Goal: Information Seeking & Learning: Learn about a topic

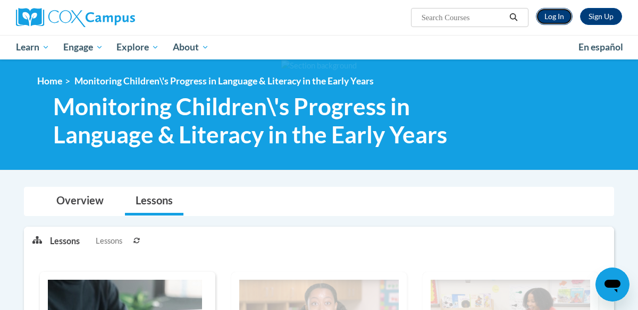
click at [553, 24] on link "Log In" at bounding box center [554, 16] width 37 height 17
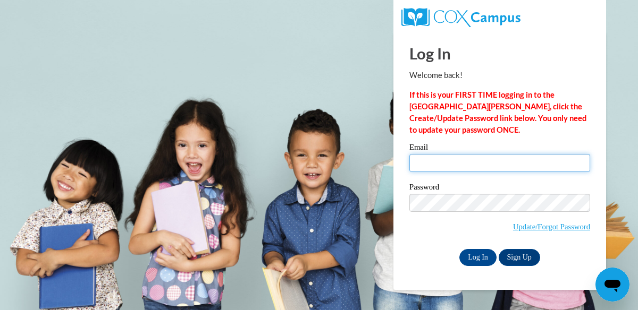
type input "bbowen062601@gmail.com"
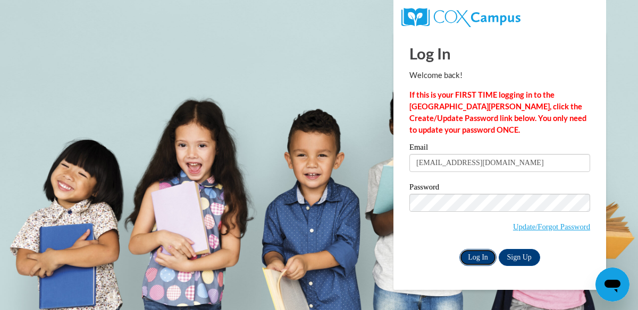
click at [474, 261] on input "Log In" at bounding box center [477, 257] width 37 height 17
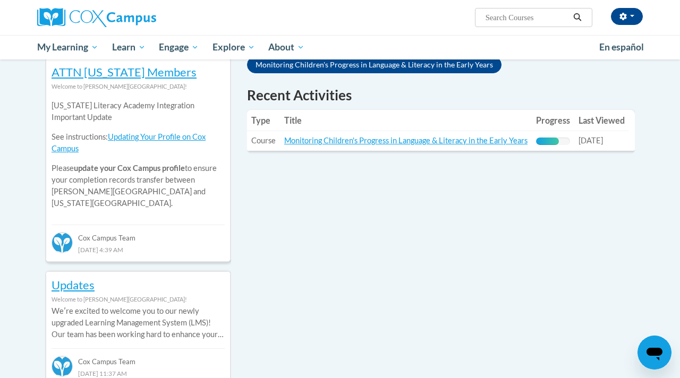
scroll to position [359, 0]
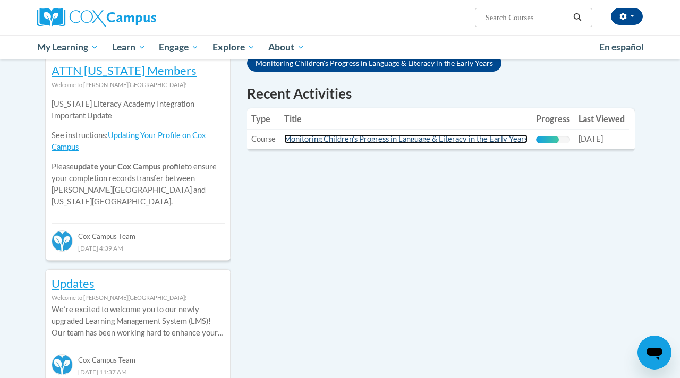
click at [370, 143] on link "Monitoring Children's Progress in Language & Literacy in the Early Years" at bounding box center [405, 138] width 243 height 9
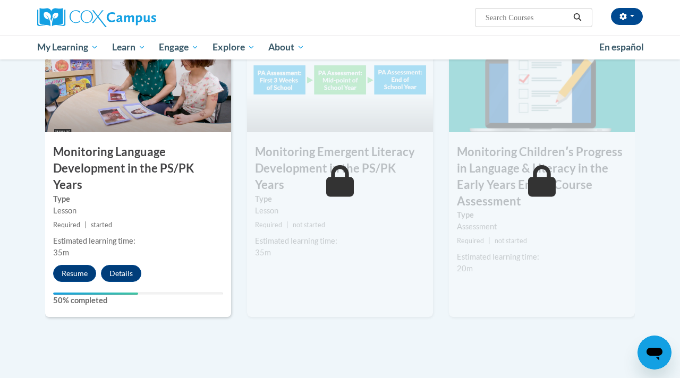
scroll to position [899, 0]
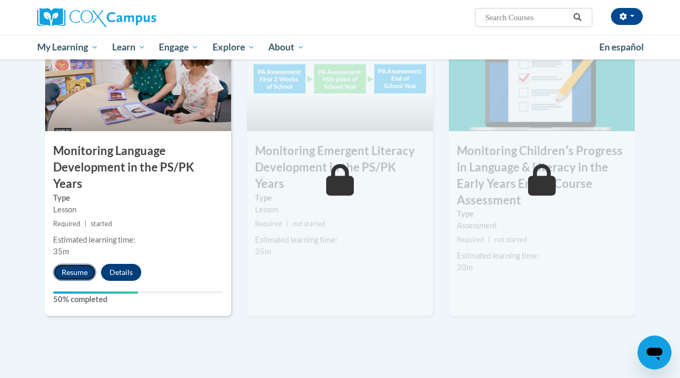
click at [72, 264] on button "Resume" at bounding box center [74, 272] width 43 height 17
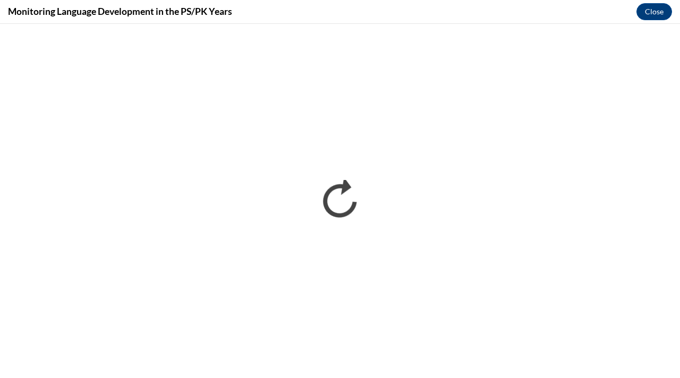
scroll to position [0, 0]
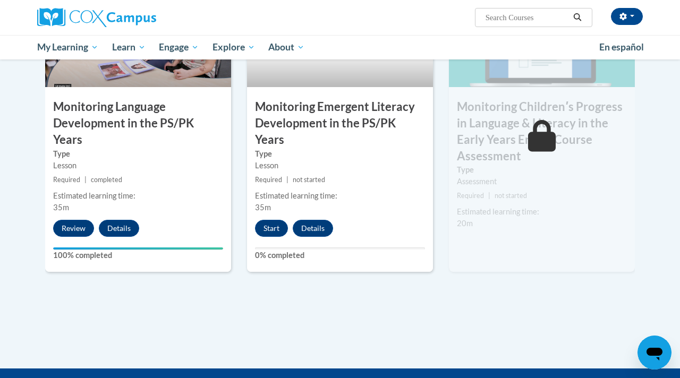
scroll to position [943, 0]
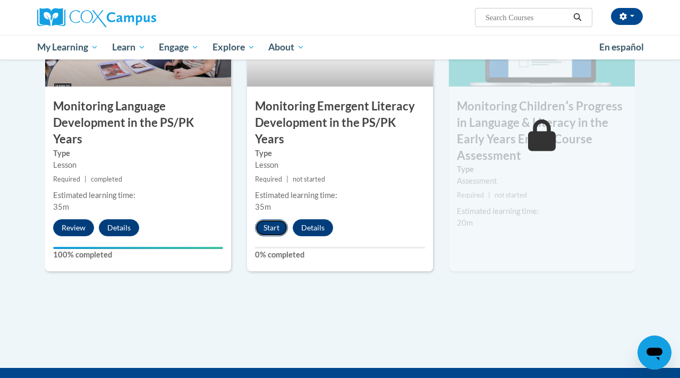
click at [272, 220] on button "Start" at bounding box center [271, 228] width 33 height 17
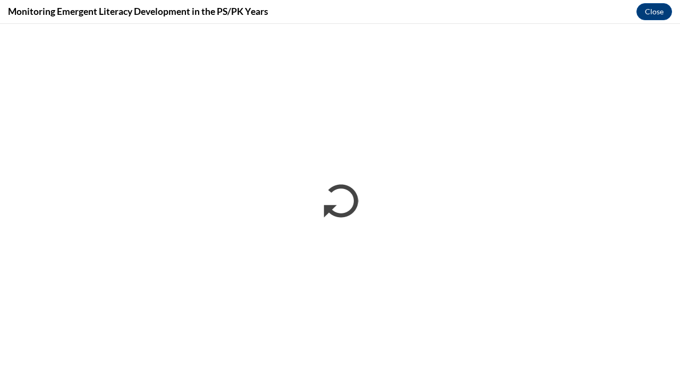
scroll to position [0, 0]
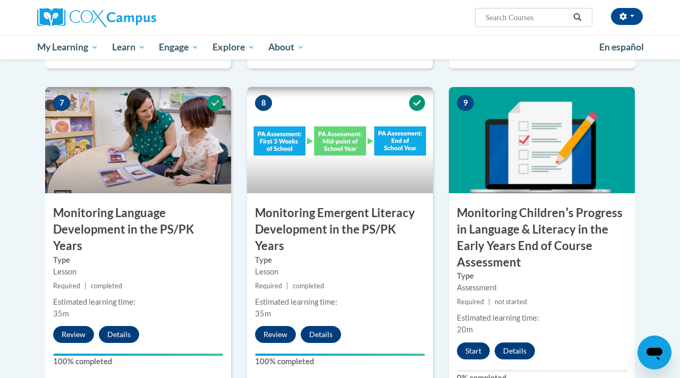
scroll to position [853, 0]
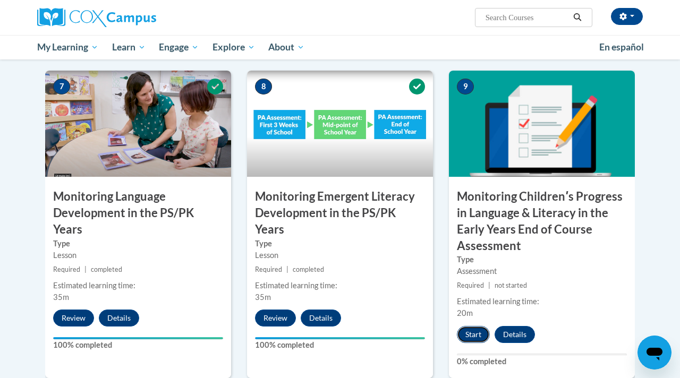
click at [476, 341] on button "Start" at bounding box center [473, 334] width 33 height 17
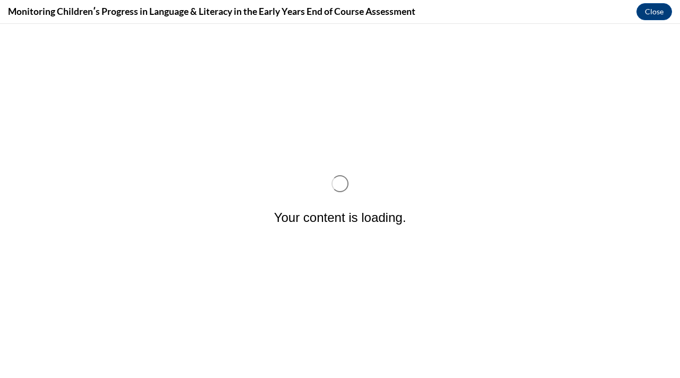
scroll to position [0, 0]
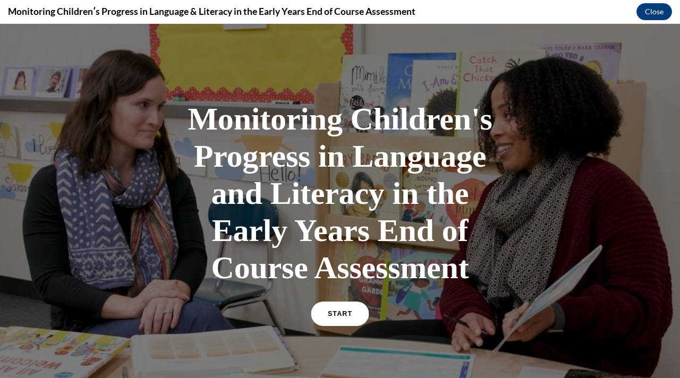
click at [350, 313] on span "START" at bounding box center [340, 314] width 24 height 8
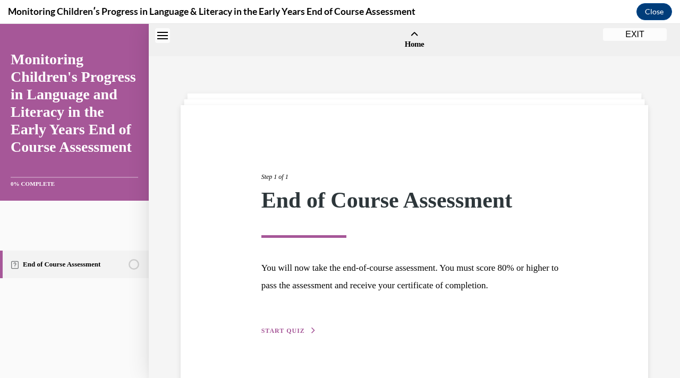
scroll to position [33, 0]
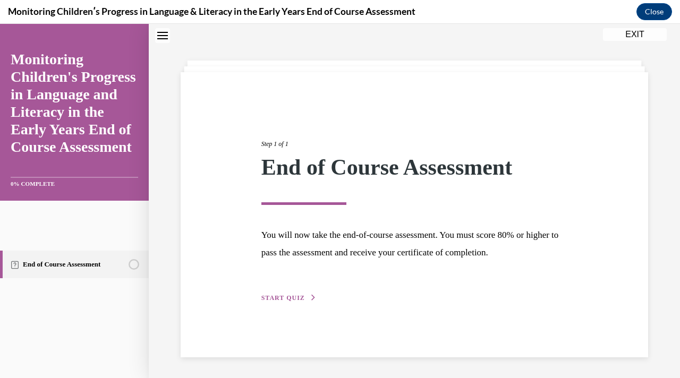
click at [302, 299] on span "START QUIZ" at bounding box center [283, 297] width 44 height 7
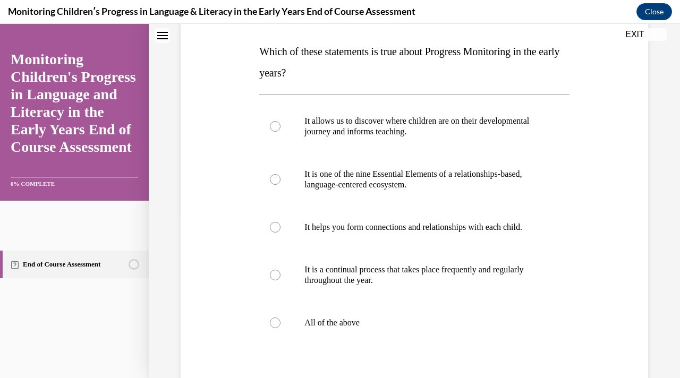
scroll to position [162, 0]
click at [378, 319] on p "All of the above" at bounding box center [424, 322] width 238 height 11
click at [281, 319] on input "All of the above" at bounding box center [275, 322] width 11 height 11
radio input "true"
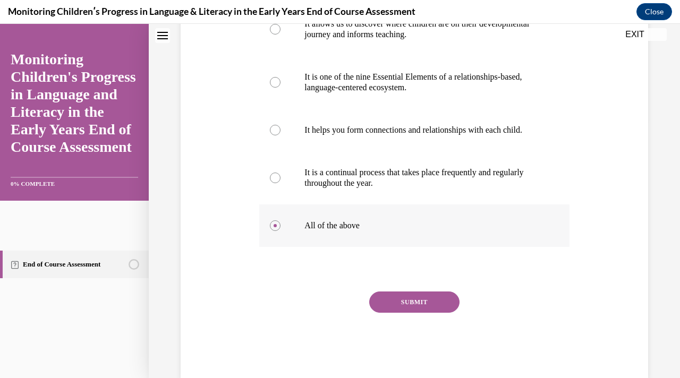
scroll to position [281, 0]
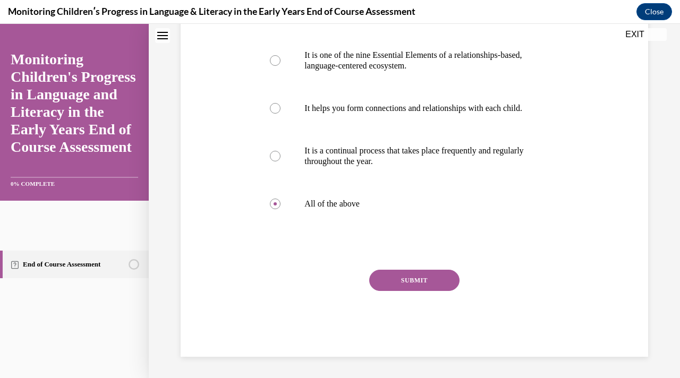
click at [420, 288] on button "SUBMIT" at bounding box center [414, 280] width 90 height 21
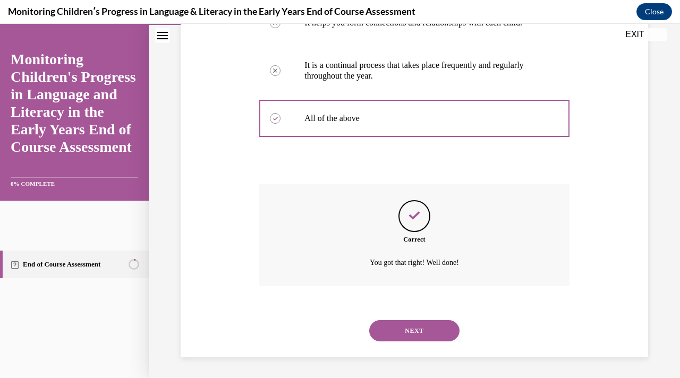
scroll to position [367, 0]
click at [418, 327] on button "NEXT" at bounding box center [414, 330] width 90 height 21
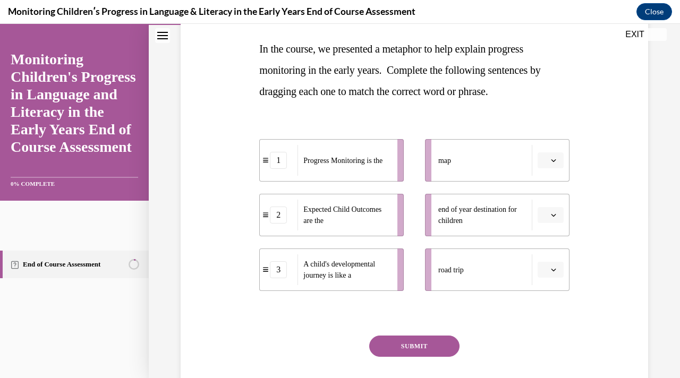
scroll to position [162, 0]
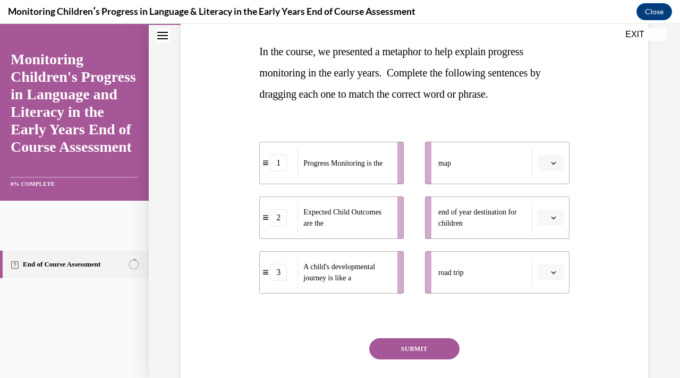
click at [552, 274] on icon "button" at bounding box center [553, 272] width 5 height 5
click at [560, 163] on button "button" at bounding box center [551, 163] width 26 height 16
click at [548, 208] on span "1" at bounding box center [547, 208] width 4 height 9
click at [546, 163] on span "1" at bounding box center [546, 163] width 4 height 11
click at [550, 180] on div at bounding box center [547, 186] width 27 height 21
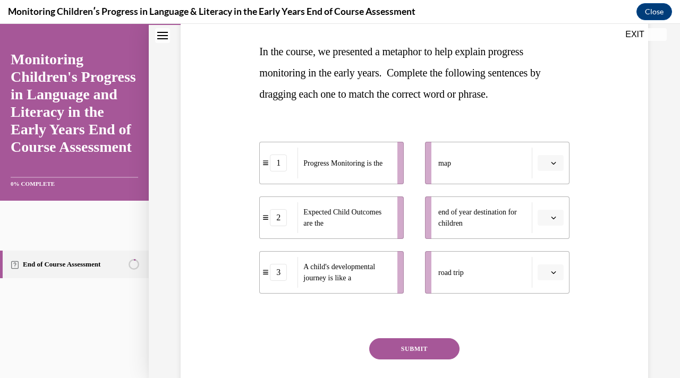
click at [551, 166] on span "button" at bounding box center [553, 162] width 7 height 7
click at [548, 210] on span "1" at bounding box center [547, 208] width 4 height 9
click at [553, 214] on button "button" at bounding box center [551, 218] width 26 height 16
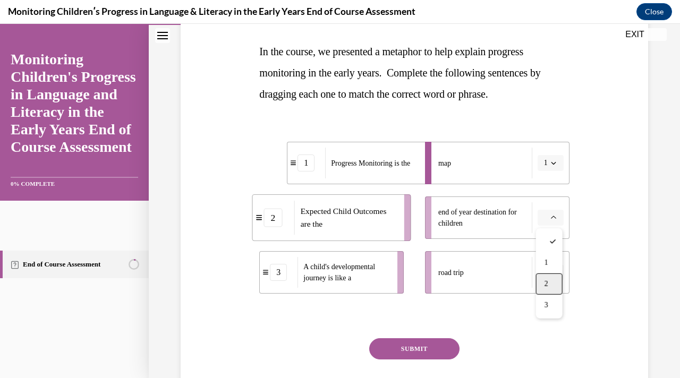
click at [548, 276] on div "2" at bounding box center [549, 284] width 27 height 21
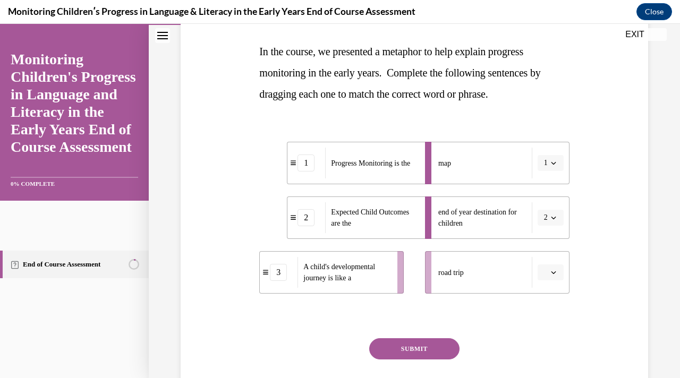
click at [555, 273] on icon "button" at bounding box center [553, 272] width 5 height 5
click at [551, 355] on div "3" at bounding box center [549, 360] width 27 height 21
click at [437, 352] on button "SUBMIT" at bounding box center [414, 349] width 90 height 21
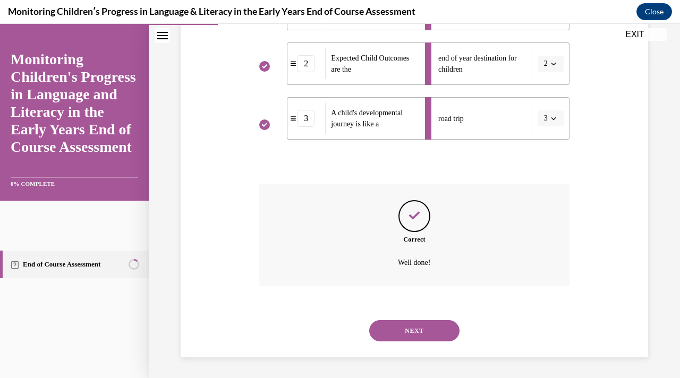
scroll to position [316, 0]
click at [418, 336] on button "NEXT" at bounding box center [414, 330] width 90 height 21
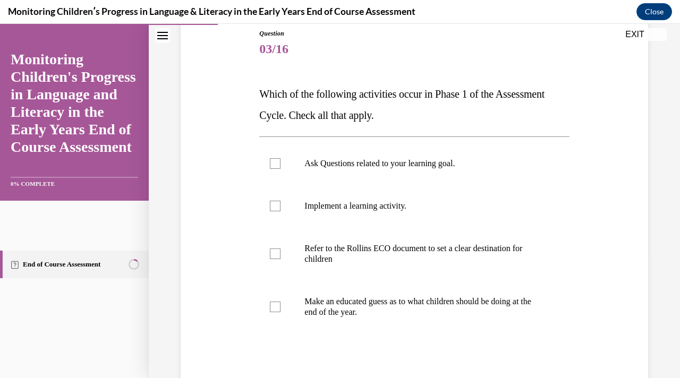
scroll to position [126, 0]
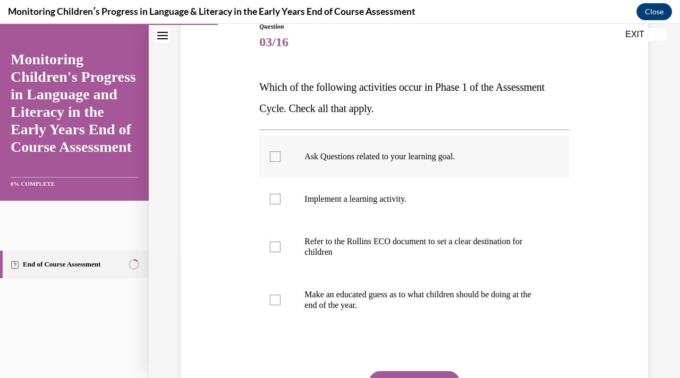
click at [458, 145] on label "Ask Questions related to your learning goal." at bounding box center [414, 157] width 310 height 43
click at [281, 151] on input "Ask Questions related to your learning goal." at bounding box center [275, 156] width 11 height 11
checkbox input "true"
click at [428, 253] on p "Refer to the Rollins ECO document to set a clear destination for children" at bounding box center [424, 247] width 238 height 21
click at [281, 252] on input "Refer to the Rollins ECO document to set a clear destination for children" at bounding box center [275, 247] width 11 height 11
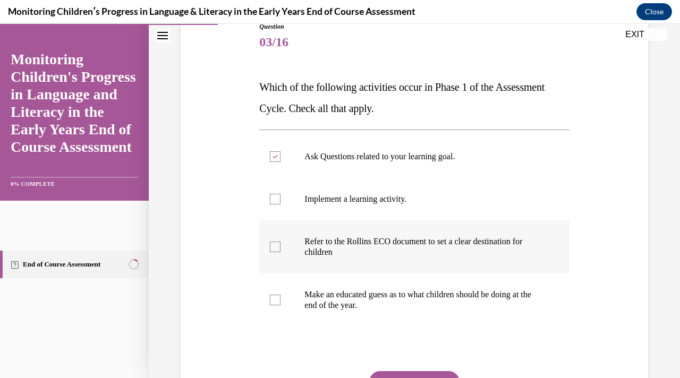
checkbox input "true"
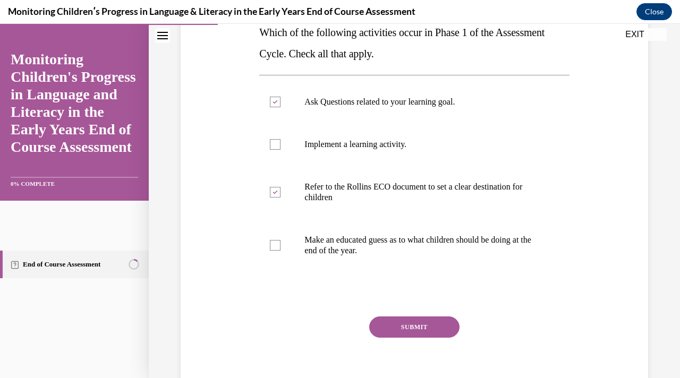
scroll to position [181, 0]
click at [416, 327] on button "SUBMIT" at bounding box center [414, 326] width 90 height 21
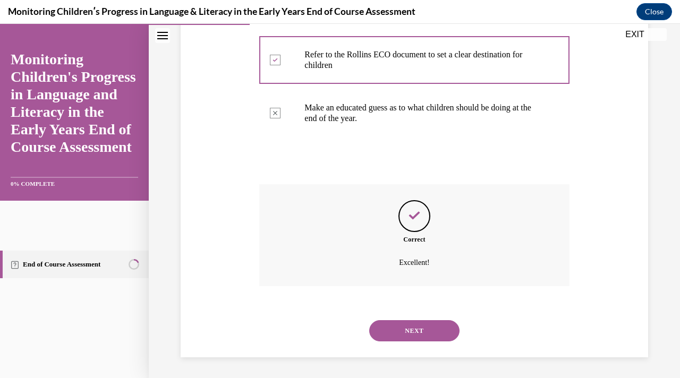
scroll to position [314, 0]
click at [423, 326] on button "NEXT" at bounding box center [414, 330] width 90 height 21
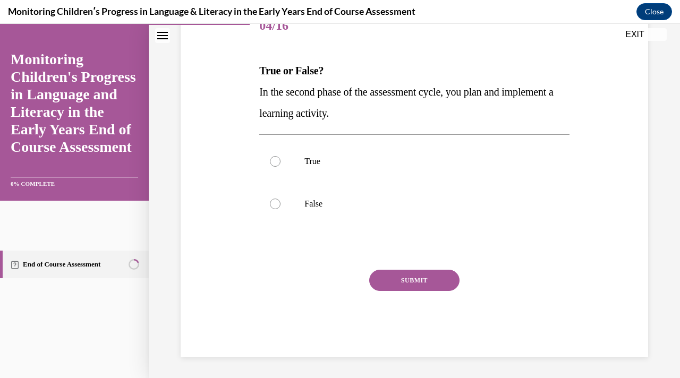
scroll to position [118, 0]
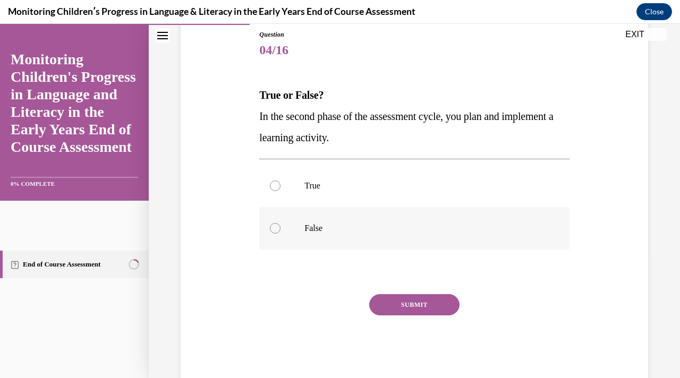
click at [382, 247] on label "False" at bounding box center [414, 228] width 310 height 43
click at [281, 234] on input "False" at bounding box center [275, 228] width 11 height 11
radio input "true"
click at [401, 307] on button "SUBMIT" at bounding box center [414, 304] width 90 height 21
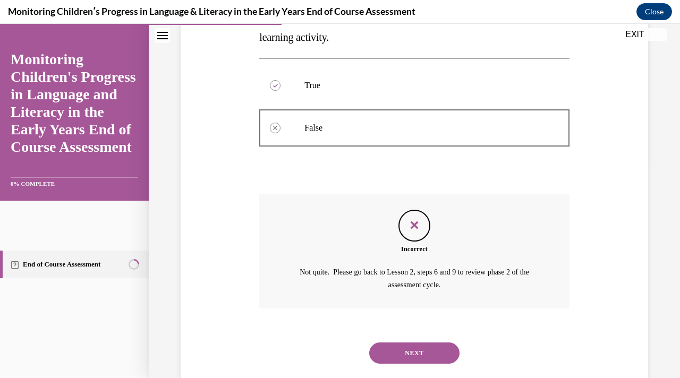
scroll to position [217, 0]
click at [415, 358] on button "NEXT" at bounding box center [414, 354] width 90 height 21
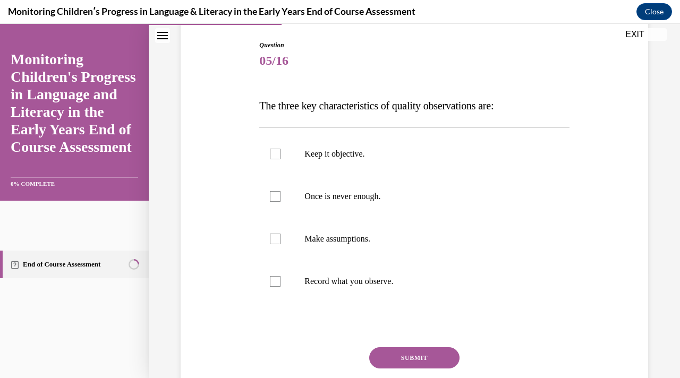
scroll to position [108, 0]
click at [423, 162] on label "Keep it objective." at bounding box center [414, 153] width 310 height 43
click at [281, 159] on input "Keep it objective." at bounding box center [275, 153] width 11 height 11
checkbox input "true"
click at [368, 237] on p "Make assumptions." at bounding box center [424, 238] width 238 height 11
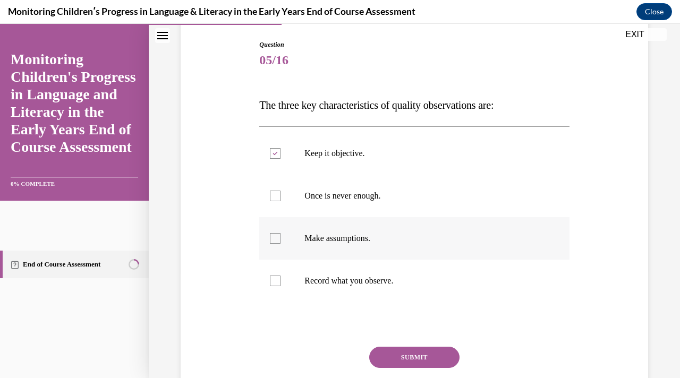
click at [281, 237] on input "Make assumptions." at bounding box center [275, 238] width 11 height 11
checkbox input "true"
click at [354, 282] on p "Record what you observe." at bounding box center [424, 281] width 238 height 11
click at [281, 282] on input "Record what you observe." at bounding box center [275, 281] width 11 height 11
checkbox input "true"
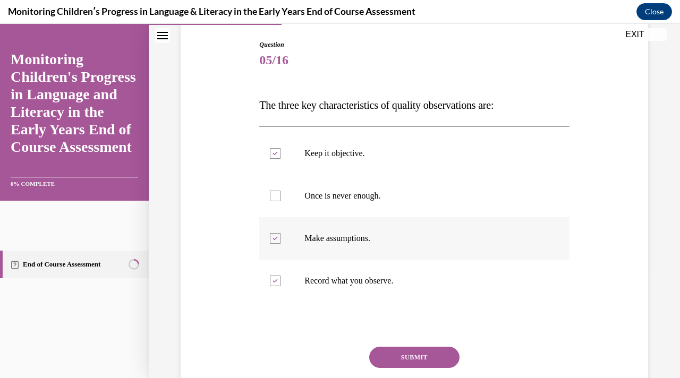
click at [383, 241] on p "Make assumptions." at bounding box center [424, 238] width 238 height 11
click at [281, 241] on input "Make assumptions." at bounding box center [275, 238] width 11 height 11
checkbox input "false"
click at [410, 199] on p "Once is never enough." at bounding box center [424, 196] width 238 height 11
click at [281, 199] on input "Once is never enough." at bounding box center [275, 196] width 11 height 11
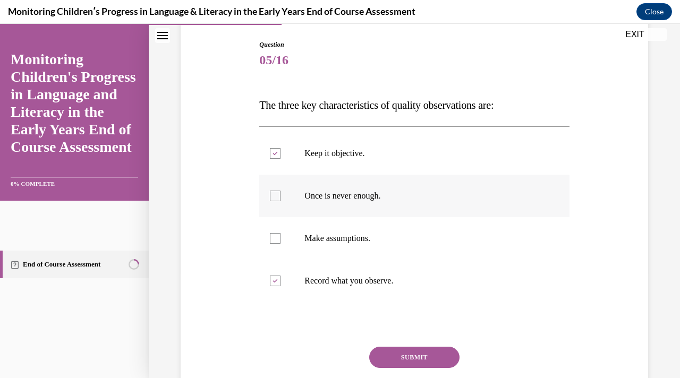
checkbox input "true"
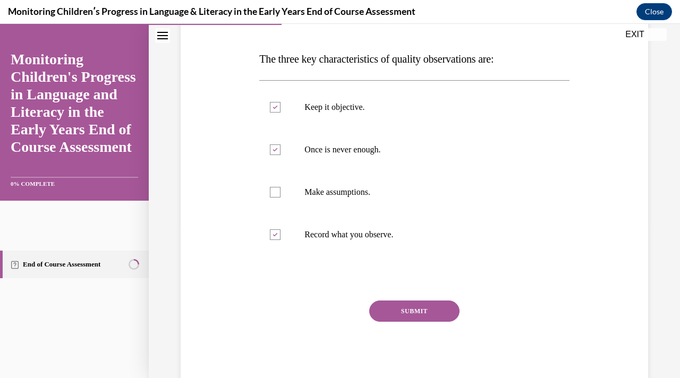
scroll to position [155, 0]
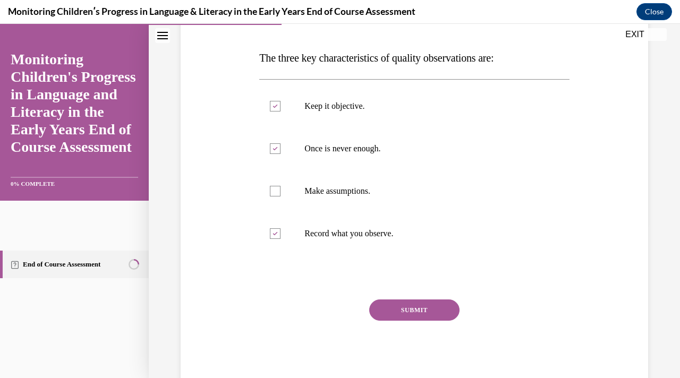
click at [421, 316] on button "SUBMIT" at bounding box center [414, 310] width 90 height 21
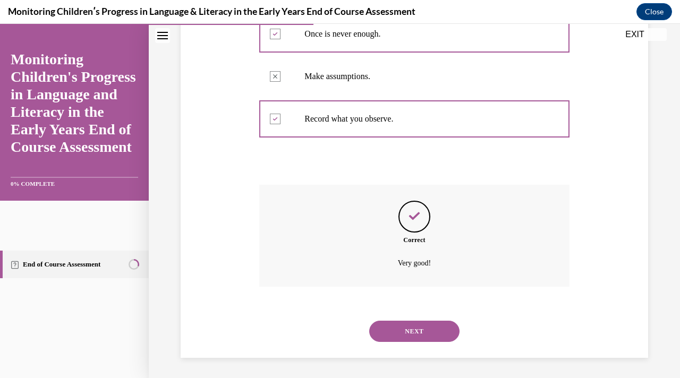
scroll to position [271, 0]
click at [417, 332] on button "NEXT" at bounding box center [414, 330] width 90 height 21
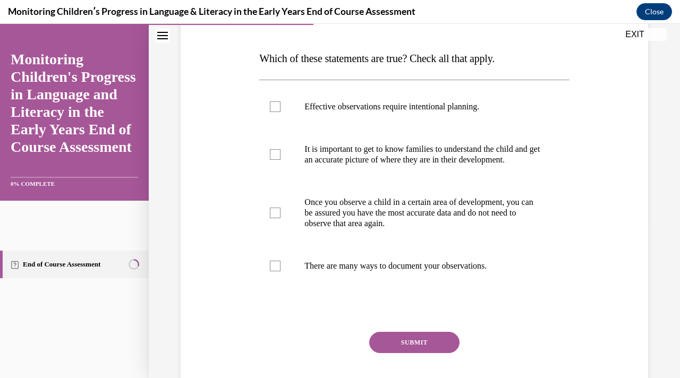
scroll to position [156, 0]
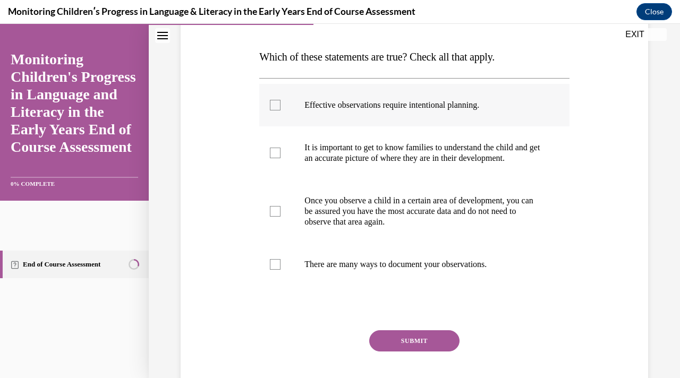
click at [501, 106] on p "Effective observations require intentional planning." at bounding box center [424, 105] width 238 height 11
click at [281, 106] on input "Effective observations require intentional planning." at bounding box center [275, 105] width 11 height 11
checkbox input "true"
click at [528, 164] on p "It is important to get to know families to understand the child and get an accu…" at bounding box center [424, 152] width 238 height 21
click at [281, 158] on input "It is important to get to know families to understand the child and get an accu…" at bounding box center [275, 153] width 11 height 11
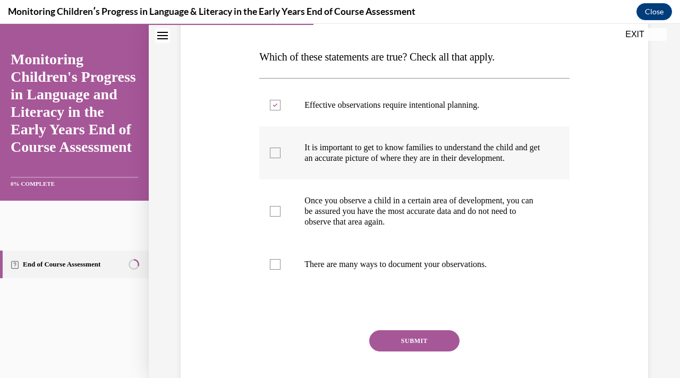
checkbox input "true"
click at [455, 284] on label "There are many ways to document your observations." at bounding box center [414, 264] width 310 height 43
click at [281, 270] on input "There are many ways to document your observations." at bounding box center [275, 264] width 11 height 11
checkbox input "true"
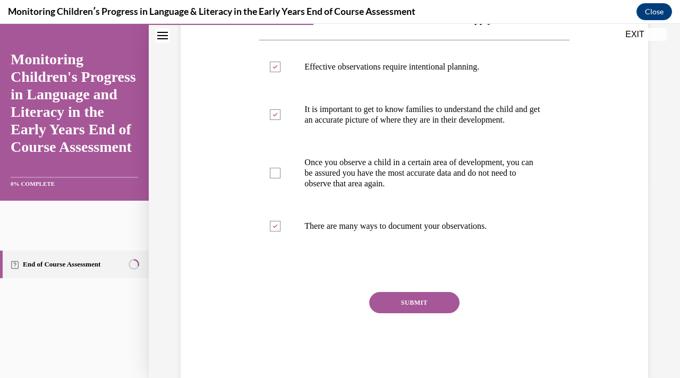
scroll to position [199, 0]
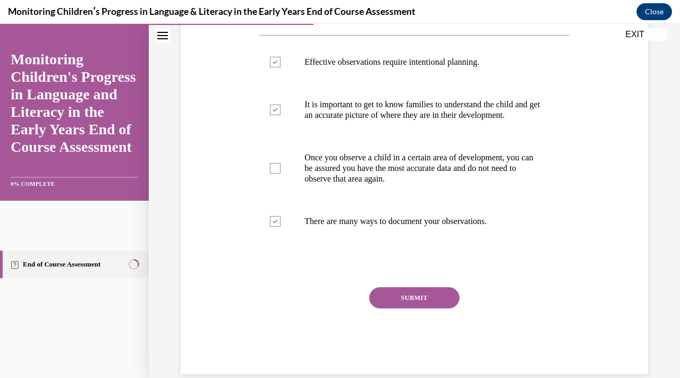
click at [444, 307] on button "SUBMIT" at bounding box center [414, 298] width 90 height 21
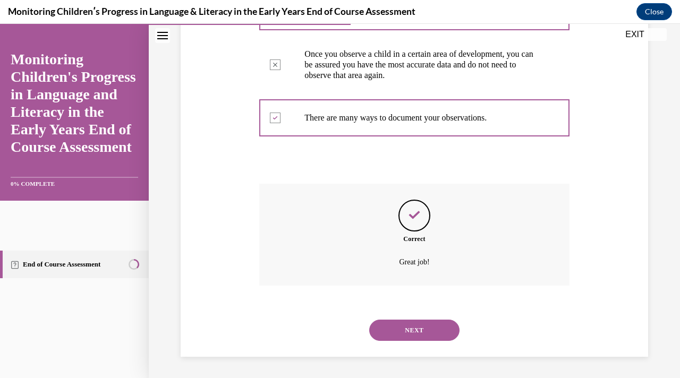
scroll to position [314, 0]
click at [421, 332] on button "NEXT" at bounding box center [414, 330] width 90 height 21
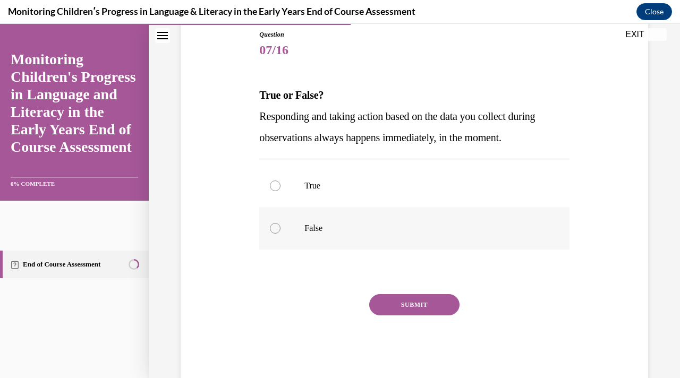
click at [493, 221] on label "False" at bounding box center [414, 228] width 310 height 43
click at [281, 223] on input "False" at bounding box center [275, 228] width 11 height 11
radio input "true"
click at [433, 301] on button "SUBMIT" at bounding box center [414, 304] width 90 height 21
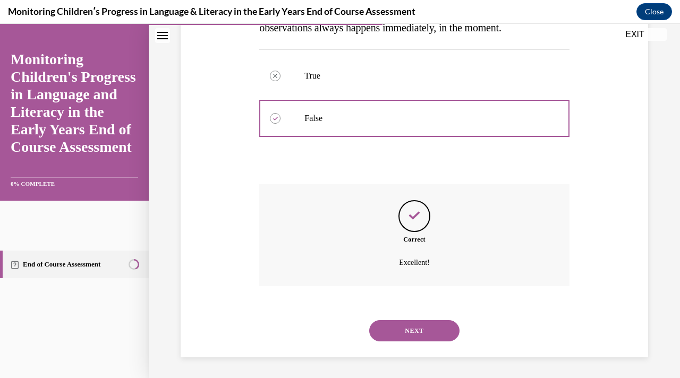
scroll to position [229, 0]
click at [420, 329] on button "NEXT" at bounding box center [414, 330] width 90 height 21
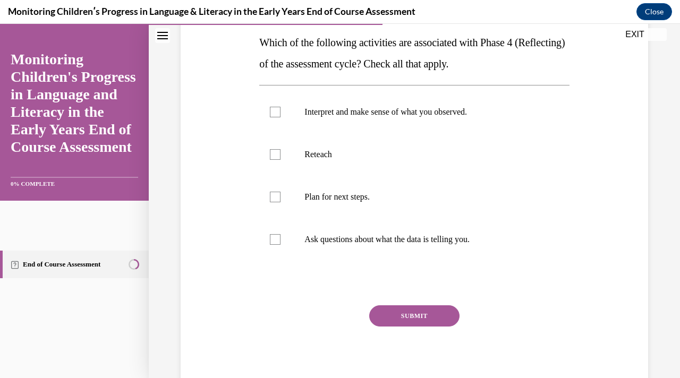
scroll to position [167, 0]
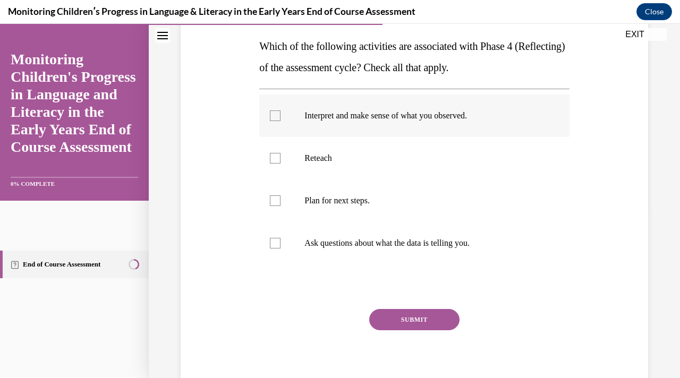
click at [495, 118] on p "Interpret and make sense of what you observed." at bounding box center [424, 116] width 238 height 11
click at [281, 118] on input "Interpret and make sense of what you observed." at bounding box center [275, 116] width 11 height 11
checkbox input "true"
click at [385, 243] on p "Ask questions about what the data is telling you." at bounding box center [424, 243] width 238 height 11
click at [281, 243] on input "Ask questions about what the data is telling you." at bounding box center [275, 243] width 11 height 11
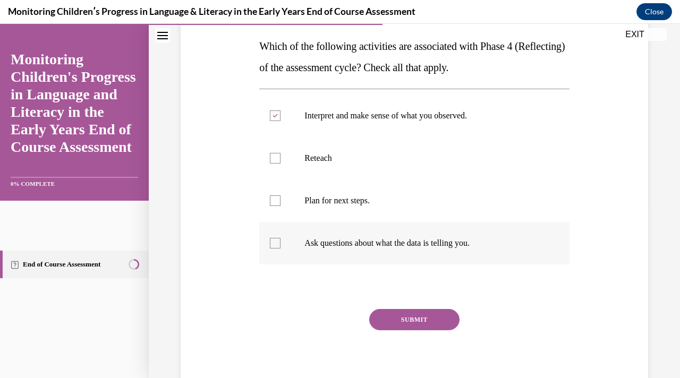
checkbox input "true"
click at [392, 317] on button "SUBMIT" at bounding box center [414, 319] width 90 height 21
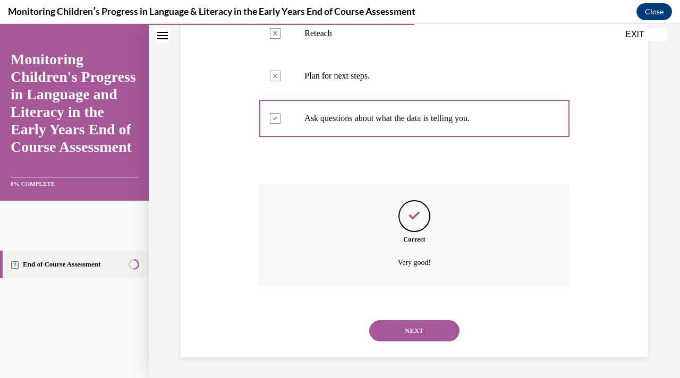
scroll to position [292, 0]
click at [409, 333] on button "NEXT" at bounding box center [414, 330] width 90 height 21
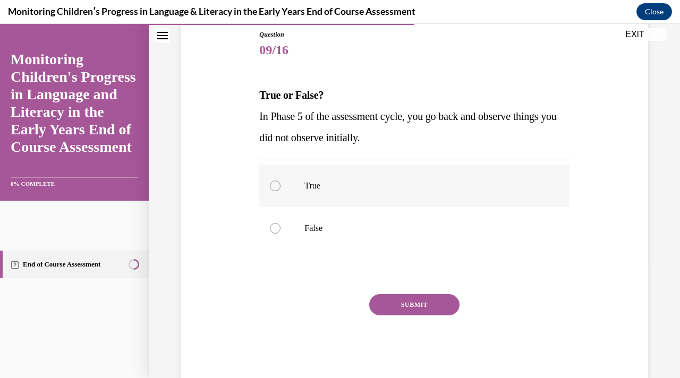
click at [413, 191] on label "True" at bounding box center [414, 186] width 310 height 43
click at [281, 191] on input "True" at bounding box center [275, 186] width 11 height 11
radio input "true"
click at [406, 309] on button "SUBMIT" at bounding box center [414, 304] width 90 height 21
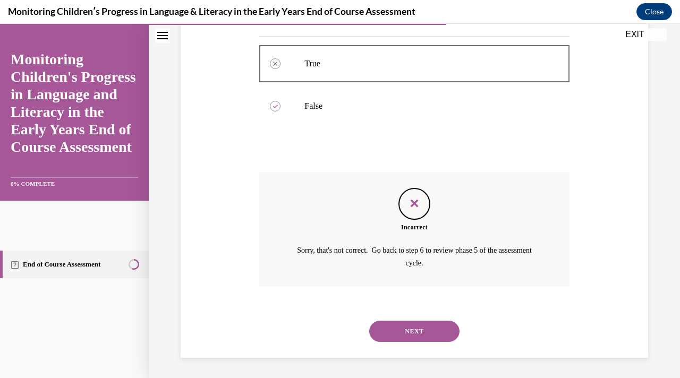
scroll to position [241, 0]
click at [408, 334] on button "NEXT" at bounding box center [414, 330] width 90 height 21
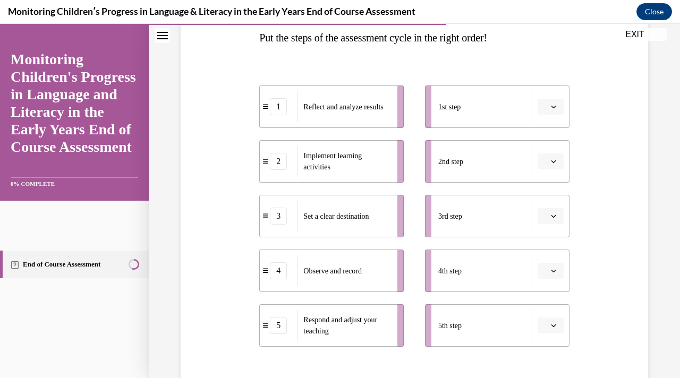
scroll to position [174, 0]
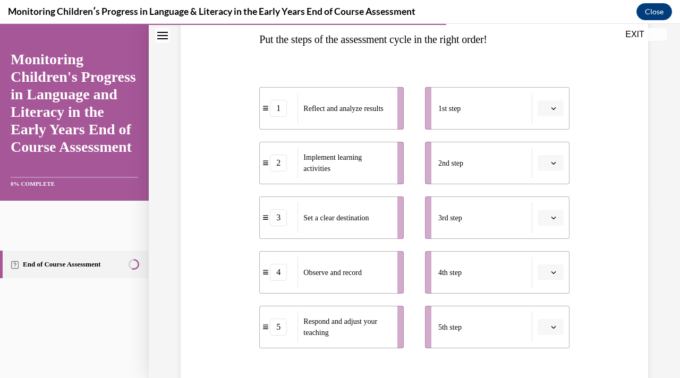
click at [553, 215] on icon "button" at bounding box center [553, 217] width 5 height 5
click at [547, 265] on span "1" at bounding box center [547, 263] width 4 height 9
click at [560, 224] on button "1" at bounding box center [551, 218] width 26 height 16
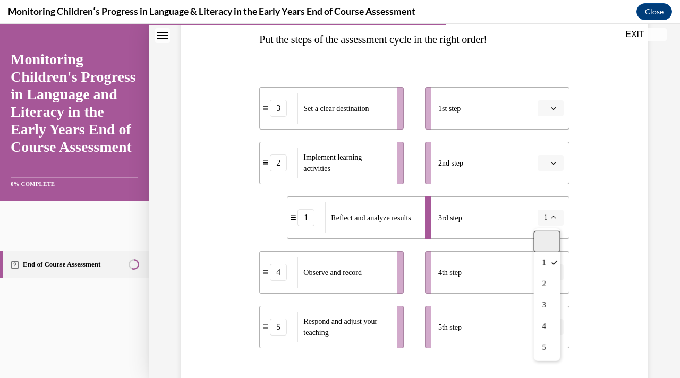
click at [553, 237] on div at bounding box center [547, 241] width 27 height 21
click at [277, 111] on div "3" at bounding box center [278, 108] width 17 height 17
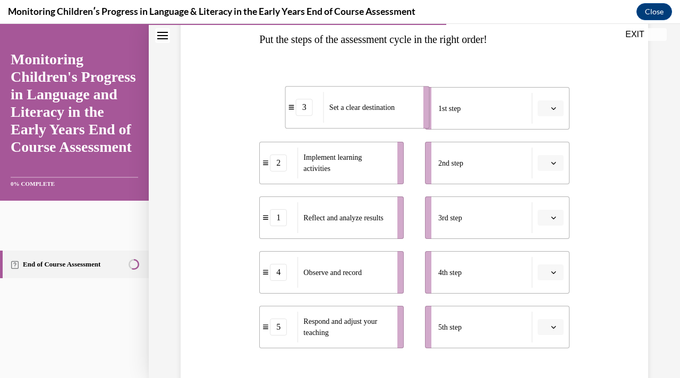
drag, startPoint x: 281, startPoint y: 111, endPoint x: 300, endPoint y: 109, distance: 19.2
click at [300, 109] on div "3" at bounding box center [304, 107] width 17 height 17
click at [556, 105] on span "button" at bounding box center [553, 108] width 7 height 7
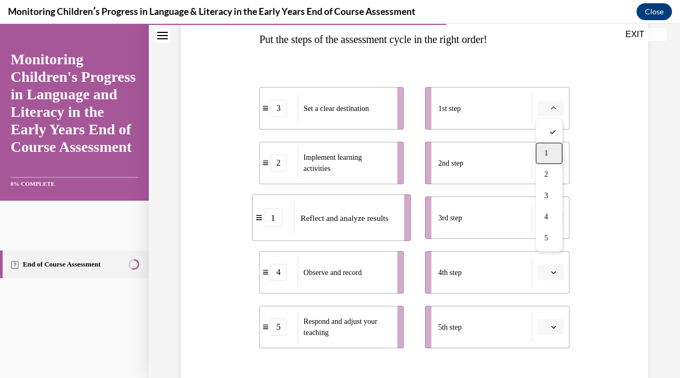
click at [548, 147] on div "1" at bounding box center [549, 153] width 27 height 21
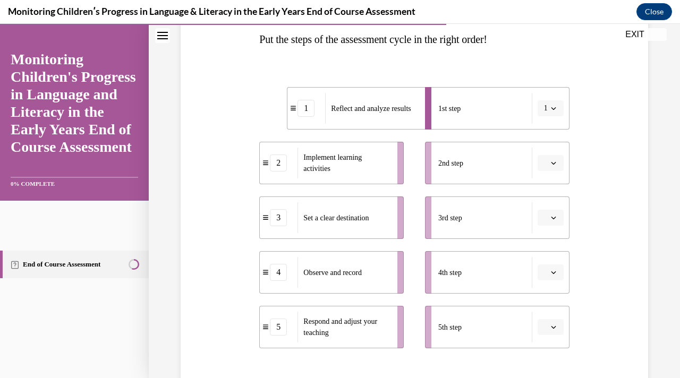
click at [370, 117] on div "Reflect and analyze results" at bounding box center [371, 108] width 93 height 31
click at [291, 114] on div "1" at bounding box center [307, 108] width 38 height 17
drag, startPoint x: 650, startPoint y: 70, endPoint x: 607, endPoint y: 71, distance: 42.5
click at [630, 70] on div "Question 10/16 Put the steps of the assessment cycle in the right order! 1 Refl…" at bounding box center [414, 211] width 473 height 538
click at [556, 113] on button "1" at bounding box center [551, 108] width 26 height 16
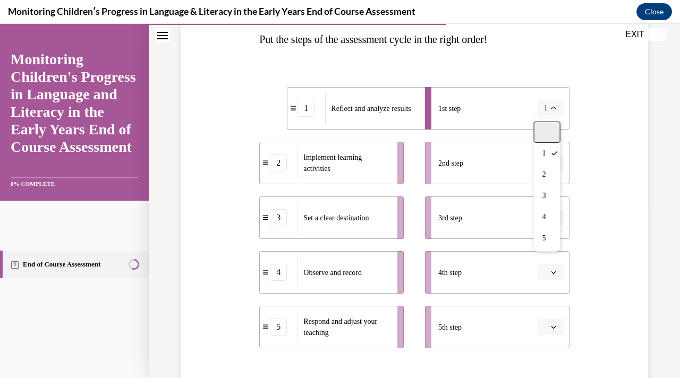
click at [550, 137] on div at bounding box center [547, 132] width 27 height 21
click at [554, 221] on span "button" at bounding box center [553, 217] width 7 height 7
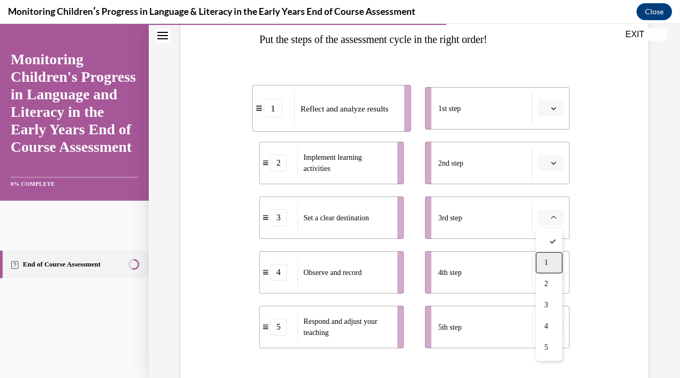
click at [548, 263] on div "1" at bounding box center [549, 262] width 27 height 21
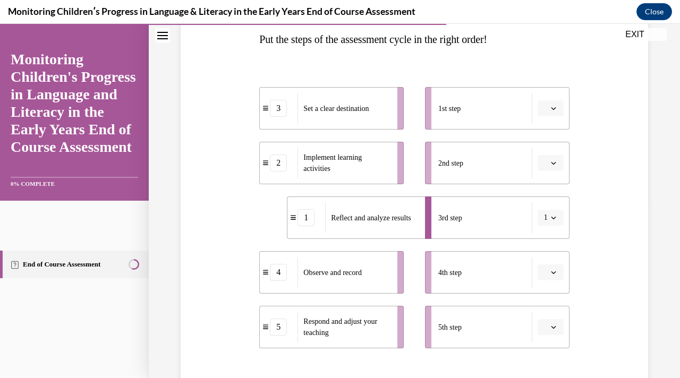
drag, startPoint x: 466, startPoint y: 273, endPoint x: 436, endPoint y: 243, distance: 42.1
click at [453, 265] on div "4th step" at bounding box center [485, 272] width 94 height 31
click at [553, 278] on button "button" at bounding box center [551, 273] width 26 height 16
click at [551, 191] on div "2" at bounding box center [549, 184] width 27 height 21
click at [551, 273] on span "button" at bounding box center [553, 272] width 7 height 7
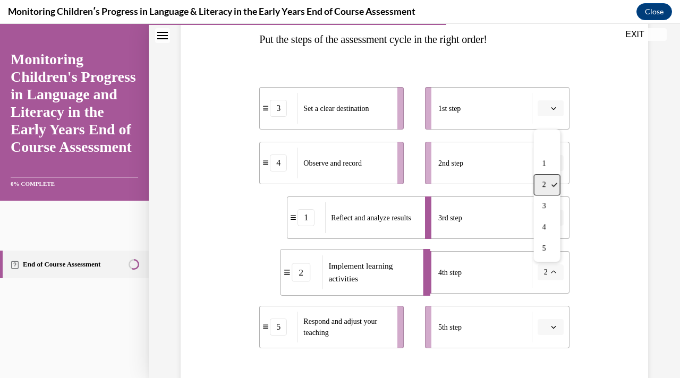
click at [552, 187] on div "2" at bounding box center [547, 184] width 27 height 21
click at [382, 278] on span "Implement learning activities" at bounding box center [374, 272] width 87 height 22
click at [549, 274] on button "2" at bounding box center [551, 273] width 26 height 16
click at [548, 191] on div "2" at bounding box center [547, 184] width 27 height 21
click at [385, 161] on div "Observe and record" at bounding box center [344, 163] width 93 height 31
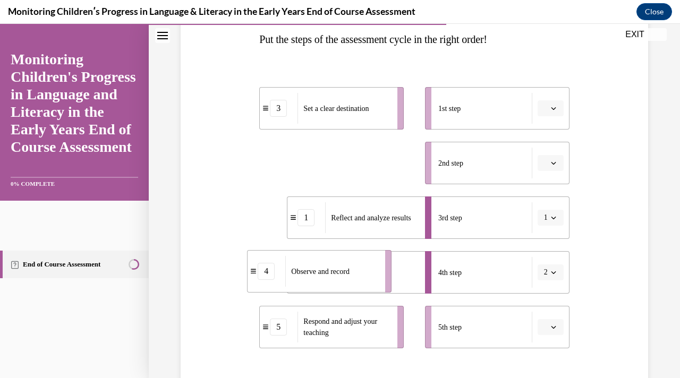
drag, startPoint x: 275, startPoint y: 171, endPoint x: 264, endPoint y: 285, distance: 115.3
click at [264, 280] on div "4" at bounding box center [266, 271] width 17 height 17
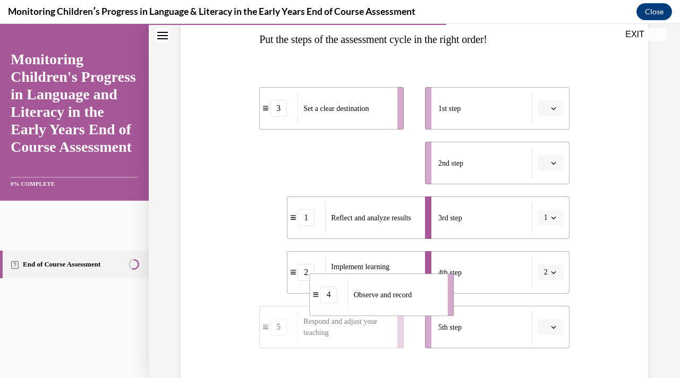
drag, startPoint x: 267, startPoint y: 165, endPoint x: 320, endPoint y: 310, distance: 153.8
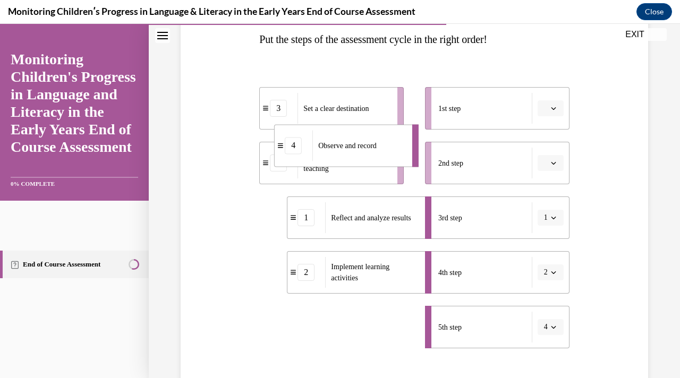
drag, startPoint x: 300, startPoint y: 336, endPoint x: 285, endPoint y: 154, distance: 182.9
click at [285, 154] on li "4 Observe and record" at bounding box center [346, 145] width 145 height 43
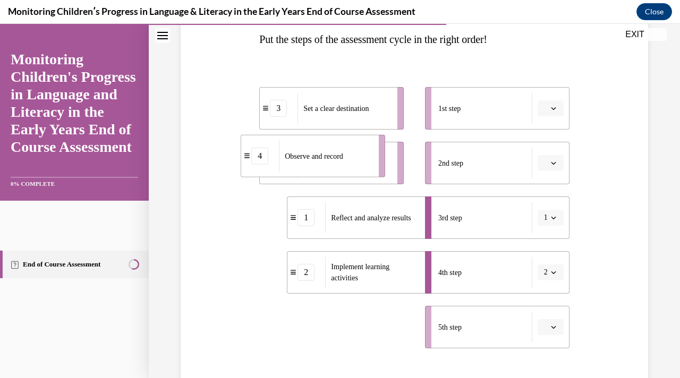
drag, startPoint x: 266, startPoint y: 330, endPoint x: 245, endPoint y: 151, distance: 179.8
click at [245, 151] on div "4" at bounding box center [260, 156] width 38 height 17
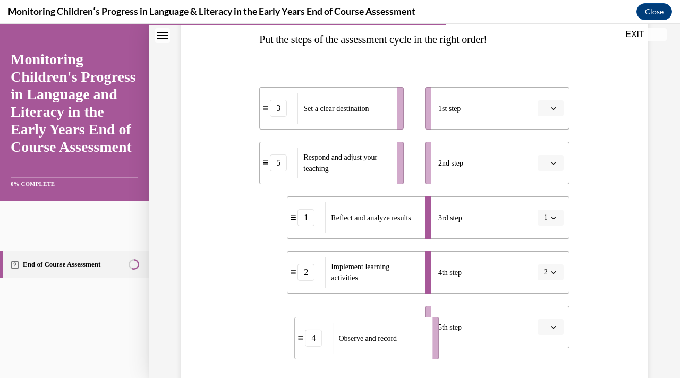
drag, startPoint x: 269, startPoint y: 334, endPoint x: 284, endPoint y: 330, distance: 15.3
click at [295, 330] on div "4" at bounding box center [314, 338] width 38 height 17
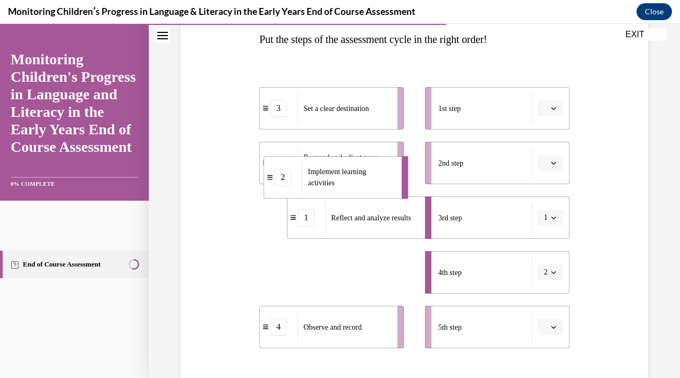
drag, startPoint x: 298, startPoint y: 283, endPoint x: 271, endPoint y: 180, distance: 106.7
click at [271, 180] on li "2 Implement learning activities" at bounding box center [336, 177] width 145 height 43
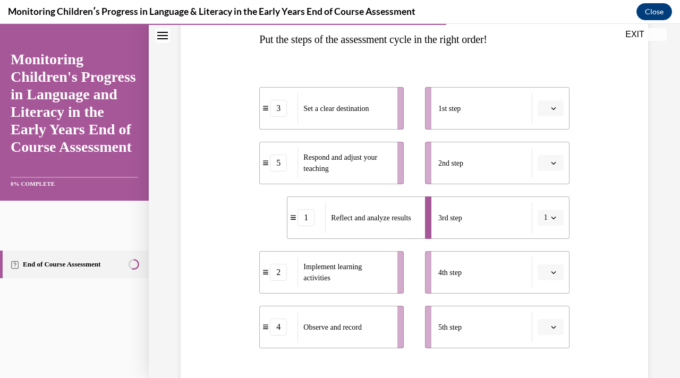
click at [326, 297] on ul "3 Set a clear destination 5 Respond and adjust your teaching 1 Reflect and anal…" at bounding box center [336, 217] width 155 height 261
click at [336, 279] on span "Implement learning activities" at bounding box center [346, 272] width 87 height 22
click at [280, 272] on div "2" at bounding box center [278, 272] width 17 height 17
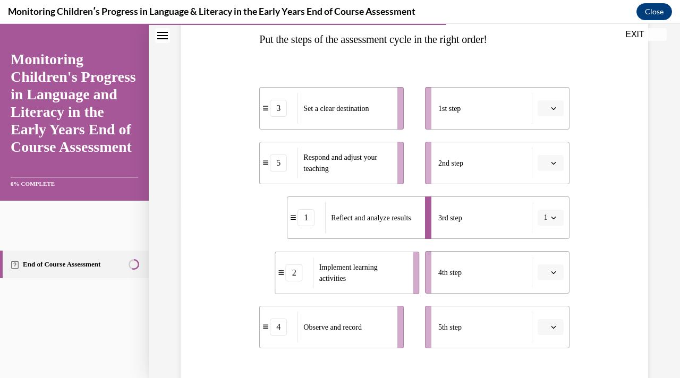
drag, startPoint x: 280, startPoint y: 272, endPoint x: 296, endPoint y: 273, distance: 15.4
click at [296, 273] on div "2" at bounding box center [294, 273] width 17 height 17
click at [554, 270] on icon "button" at bounding box center [553, 272] width 5 height 5
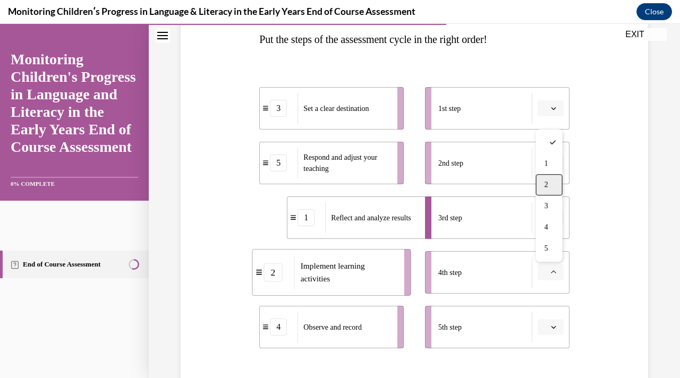
click at [548, 179] on div "2" at bounding box center [549, 184] width 27 height 21
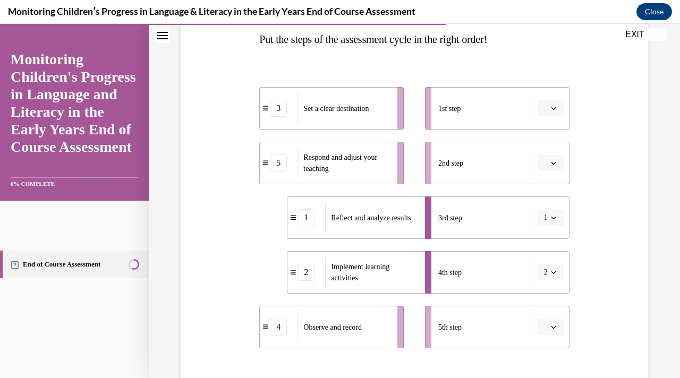
click at [553, 276] on button "2" at bounding box center [551, 273] width 26 height 16
click at [587, 137] on div "Question 10/16 Put the steps of the assessment cycle in the right order! 3 Set …" at bounding box center [414, 211] width 473 height 538
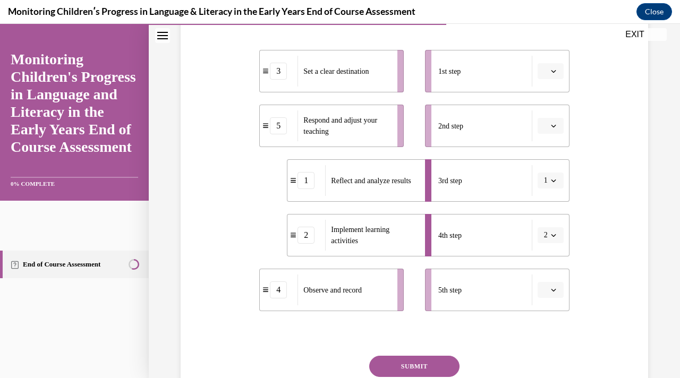
scroll to position [197, 0]
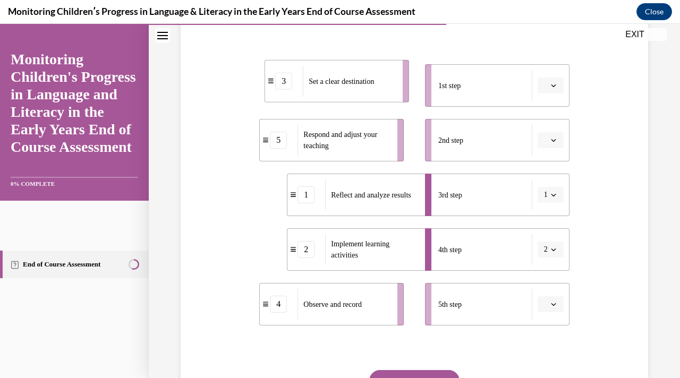
drag, startPoint x: 350, startPoint y: 87, endPoint x: 352, endPoint y: 81, distance: 6.9
click at [352, 81] on span "Set a clear destination" at bounding box center [341, 81] width 65 height 8
click at [552, 84] on icon "button" at bounding box center [553, 85] width 5 height 5
click at [557, 174] on div "3" at bounding box center [549, 173] width 27 height 21
click at [552, 146] on button "button" at bounding box center [551, 140] width 26 height 16
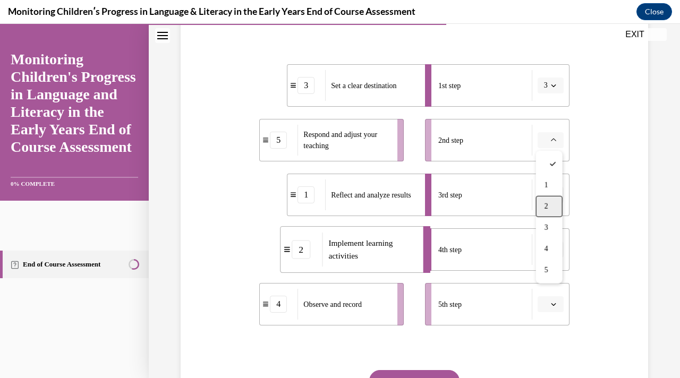
click at [553, 210] on div "2" at bounding box center [549, 206] width 27 height 21
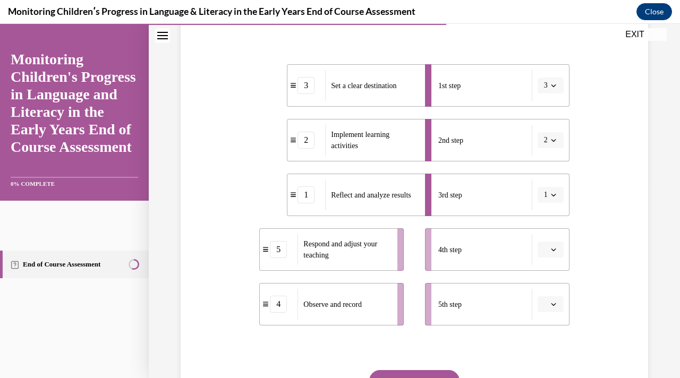
click at [554, 197] on icon "button" at bounding box center [553, 194] width 5 height 5
click at [547, 296] on div "4" at bounding box center [547, 303] width 27 height 21
click at [558, 244] on button "button" at bounding box center [551, 250] width 26 height 16
click at [548, 225] on div "5" at bounding box center [549, 225] width 27 height 21
click at [553, 310] on button "button" at bounding box center [551, 305] width 26 height 16
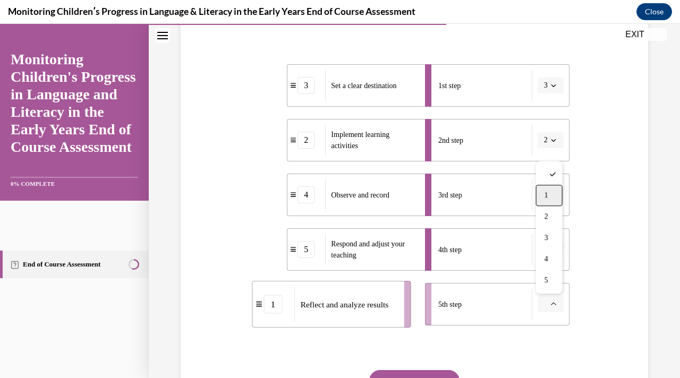
click at [560, 191] on div "1" at bounding box center [549, 195] width 27 height 21
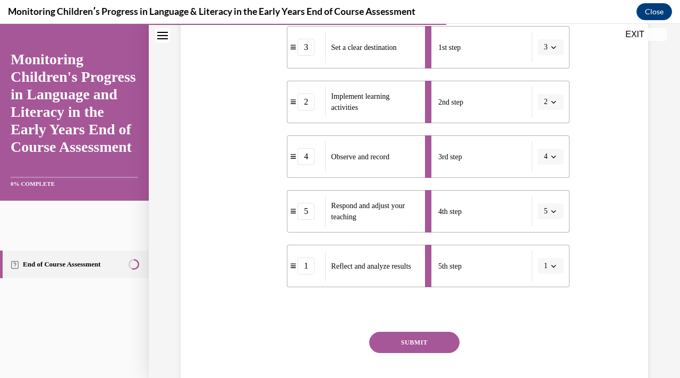
click at [432, 342] on button "SUBMIT" at bounding box center [414, 342] width 90 height 21
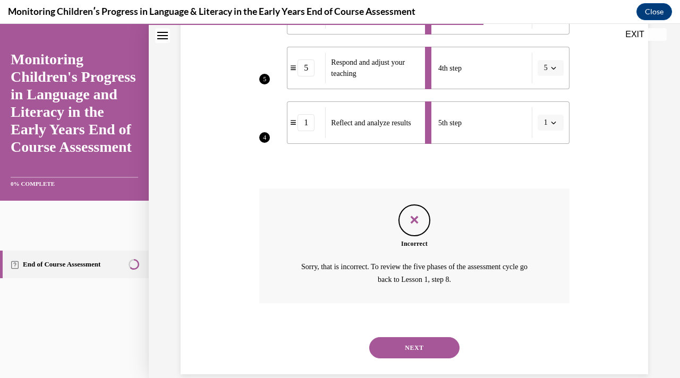
scroll to position [395, 0]
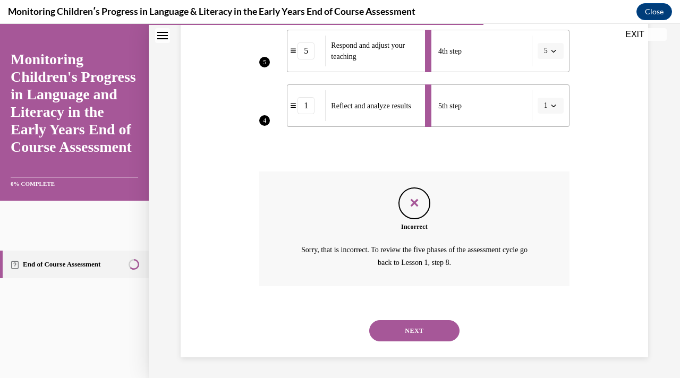
click at [416, 327] on button "NEXT" at bounding box center [414, 330] width 90 height 21
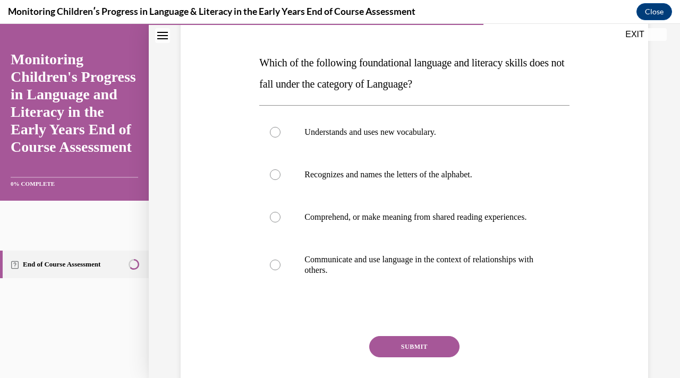
scroll to position [151, 0]
click at [445, 177] on p "Recognizes and names the letters of the alphabet." at bounding box center [424, 174] width 238 height 11
click at [281, 177] on input "Recognizes and names the letters of the alphabet." at bounding box center [275, 174] width 11 height 11
radio input "true"
click at [405, 356] on button "SUBMIT" at bounding box center [414, 346] width 90 height 21
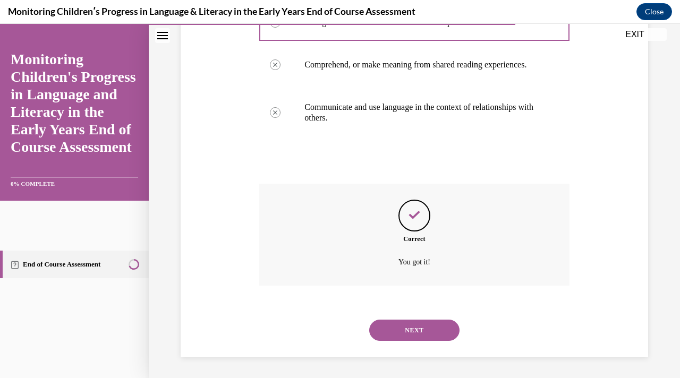
scroll to position [314, 0]
click at [410, 334] on button "NEXT" at bounding box center [414, 330] width 90 height 21
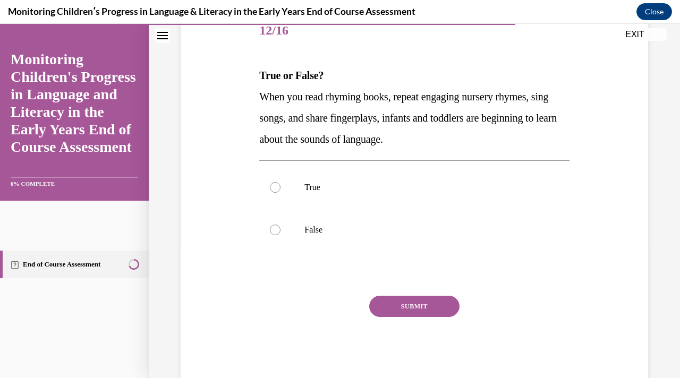
scroll to position [153, 0]
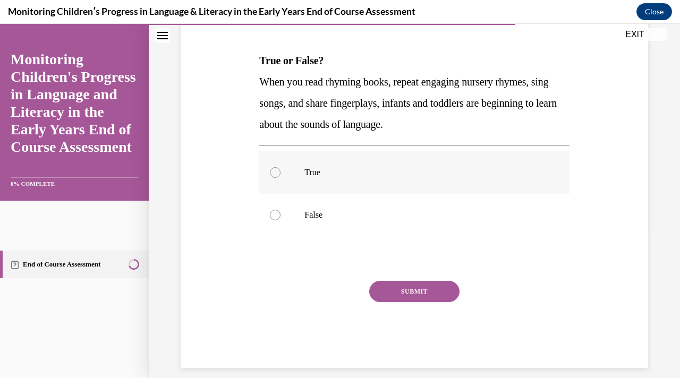
click at [440, 178] on label "True" at bounding box center [414, 172] width 310 height 43
click at [281, 178] on input "True" at bounding box center [275, 172] width 11 height 11
radio input "true"
click at [423, 293] on button "SUBMIT" at bounding box center [414, 291] width 90 height 21
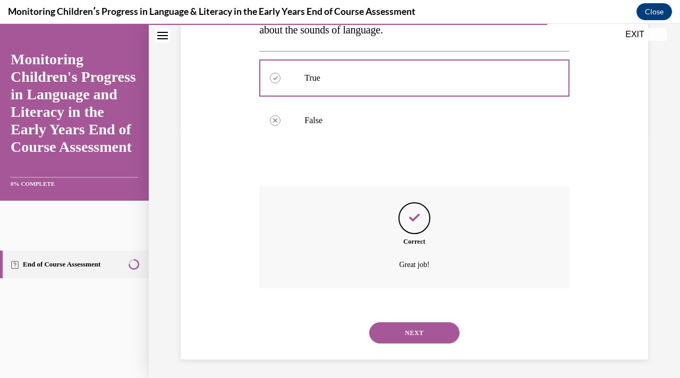
scroll to position [250, 0]
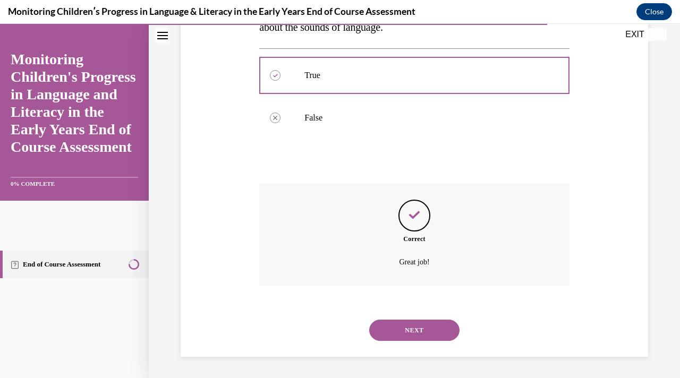
click at [415, 336] on button "NEXT" at bounding box center [414, 330] width 90 height 21
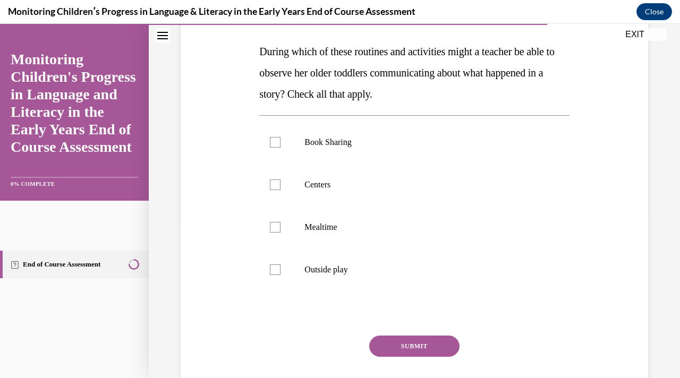
scroll to position [161, 0]
click at [419, 141] on p "Book Sharing" at bounding box center [424, 143] width 238 height 11
click at [281, 141] on input "Book Sharing" at bounding box center [275, 143] width 11 height 11
checkbox input "true"
click at [353, 188] on p "Centers" at bounding box center [424, 185] width 238 height 11
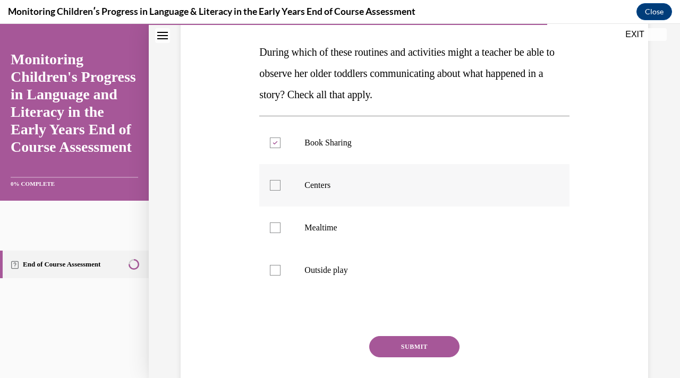
click at [281, 188] on input "Centers" at bounding box center [275, 185] width 11 height 11
checkbox input "true"
click at [362, 226] on p "Mealtime" at bounding box center [424, 228] width 238 height 11
click at [281, 226] on input "Mealtime" at bounding box center [275, 228] width 11 height 11
checkbox input "true"
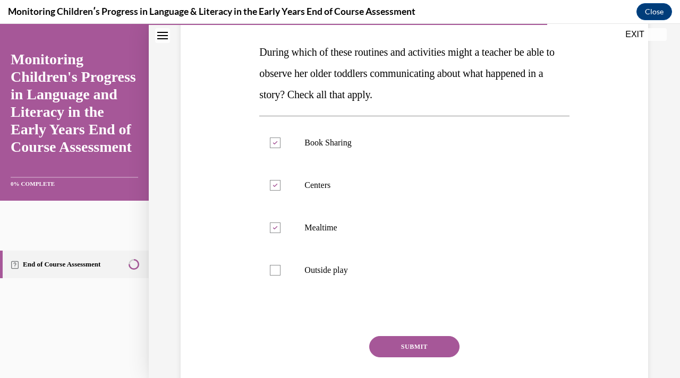
click at [402, 345] on button "SUBMIT" at bounding box center [414, 346] width 90 height 21
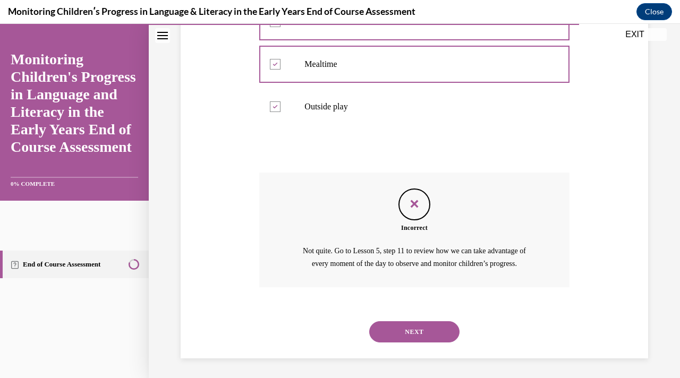
scroll to position [326, 0]
click at [410, 336] on button "NEXT" at bounding box center [414, 330] width 90 height 21
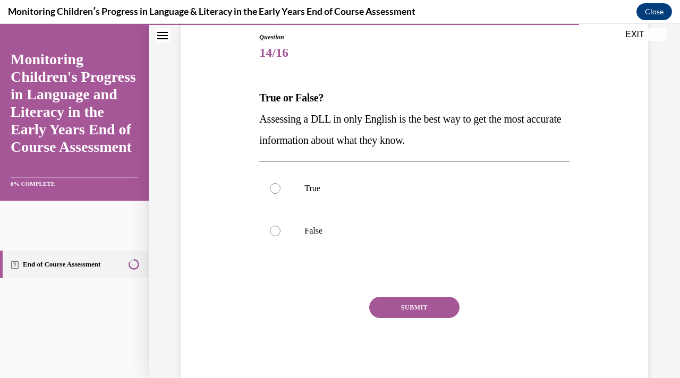
scroll to position [115, 0]
click at [428, 239] on label "False" at bounding box center [414, 231] width 310 height 43
click at [281, 237] on input "False" at bounding box center [275, 231] width 11 height 11
radio input "true"
click at [416, 306] on button "SUBMIT" at bounding box center [414, 308] width 90 height 21
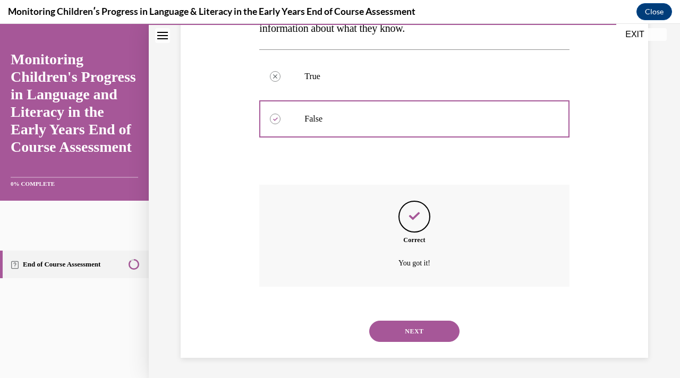
scroll to position [229, 0]
click at [419, 334] on button "NEXT" at bounding box center [414, 330] width 90 height 21
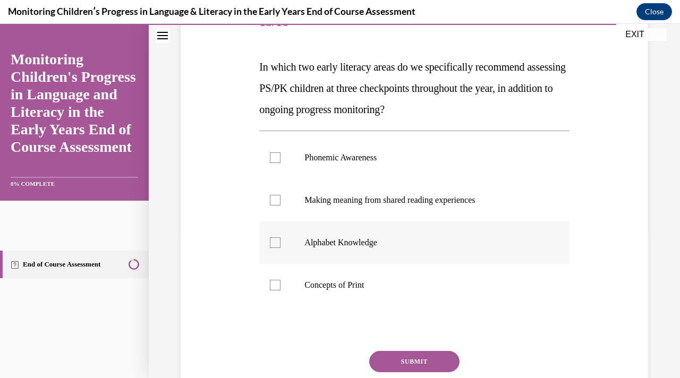
scroll to position [147, 0]
click at [402, 146] on label "Phonemic Awareness" at bounding box center [414, 157] width 310 height 43
click at [281, 152] on input "Phonemic Awareness" at bounding box center [275, 157] width 11 height 11
checkbox input "true"
click at [367, 243] on p "Alphabet Knowledge" at bounding box center [424, 242] width 238 height 11
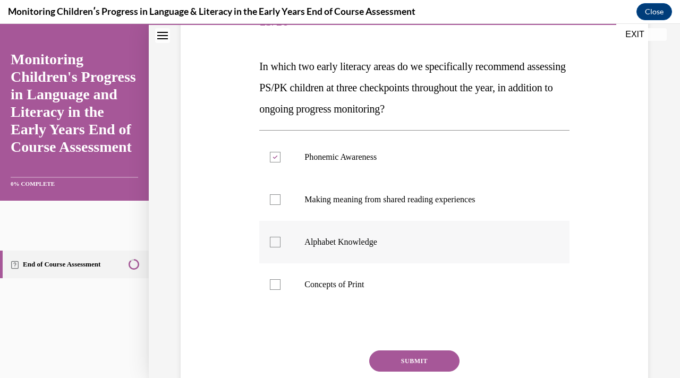
click at [281, 243] on input "Alphabet Knowledge" at bounding box center [275, 242] width 11 height 11
checkbox input "true"
click at [395, 360] on button "SUBMIT" at bounding box center [414, 361] width 90 height 21
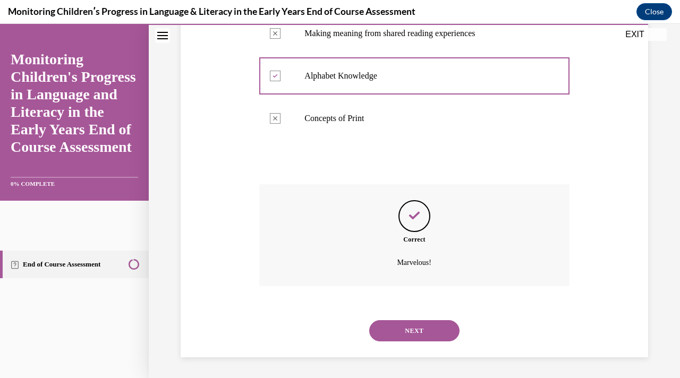
scroll to position [314, 0]
click at [416, 330] on button "NEXT" at bounding box center [414, 330] width 90 height 21
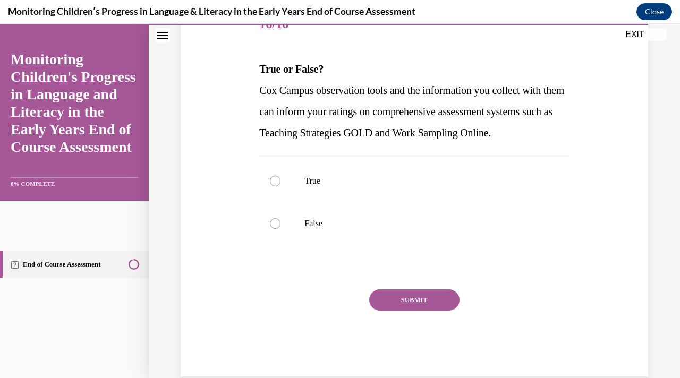
scroll to position [145, 0]
click at [427, 202] on label "True" at bounding box center [414, 180] width 310 height 43
click at [281, 186] on input "True" at bounding box center [275, 180] width 11 height 11
radio input "true"
click at [413, 310] on button "SUBMIT" at bounding box center [414, 299] width 90 height 21
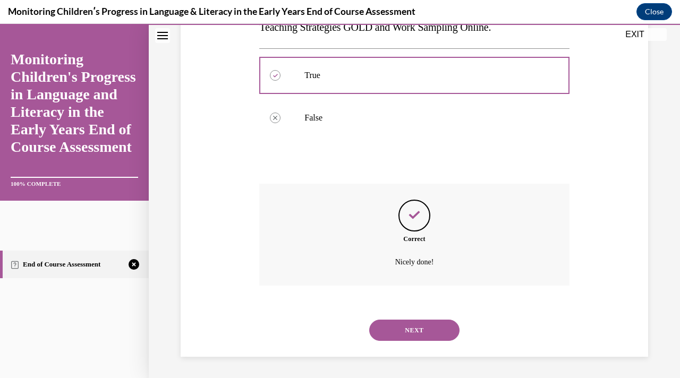
scroll to position [271, 0]
click at [416, 328] on button "NEXT" at bounding box center [414, 330] width 90 height 21
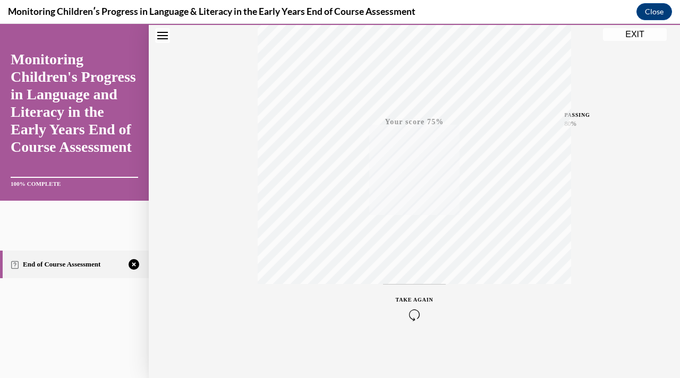
scroll to position [190, 0]
click at [420, 315] on icon "button" at bounding box center [415, 314] width 38 height 12
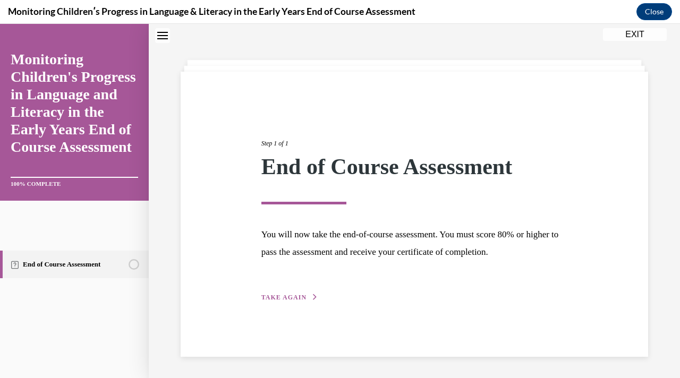
click at [306, 301] on button "TAKE AGAIN" at bounding box center [289, 298] width 57 height 10
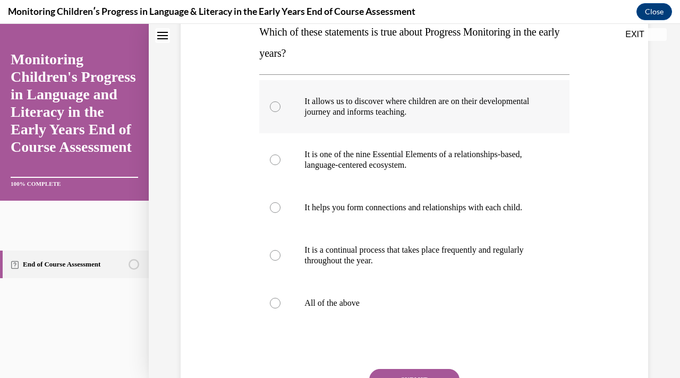
scroll to position [183, 0]
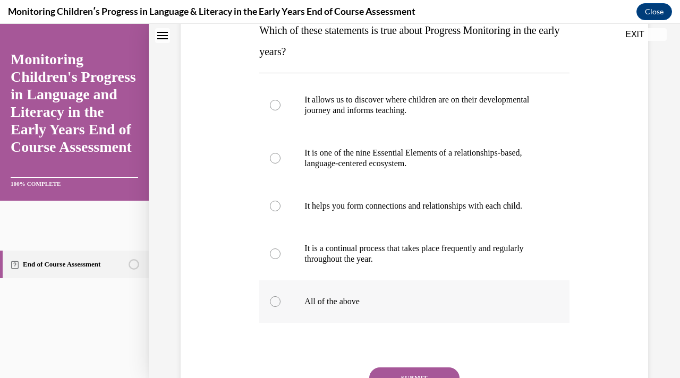
click at [357, 313] on label "All of the above" at bounding box center [414, 302] width 310 height 43
click at [281, 307] on input "All of the above" at bounding box center [275, 302] width 11 height 11
radio input "true"
click at [411, 378] on button "SUBMIT" at bounding box center [414, 378] width 90 height 21
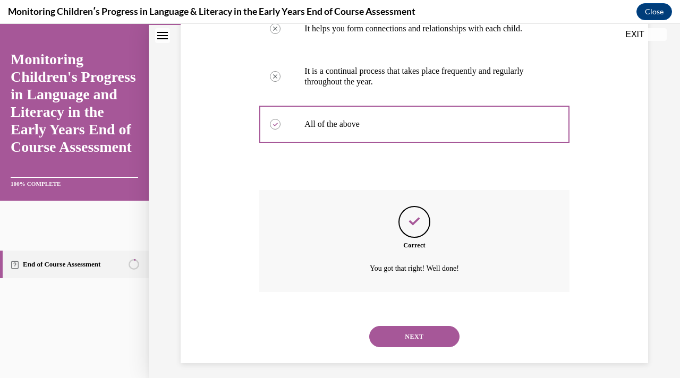
scroll to position [367, 0]
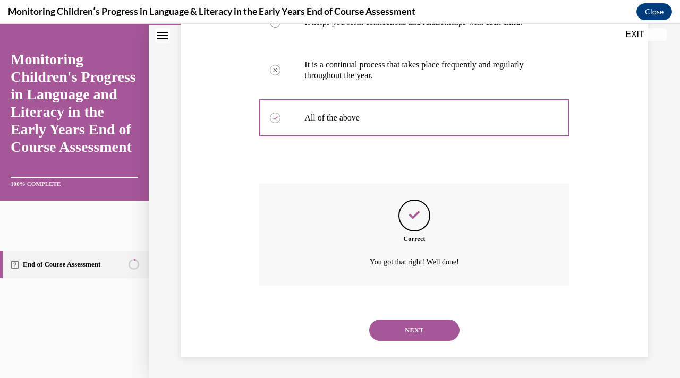
click at [418, 340] on button "NEXT" at bounding box center [414, 330] width 90 height 21
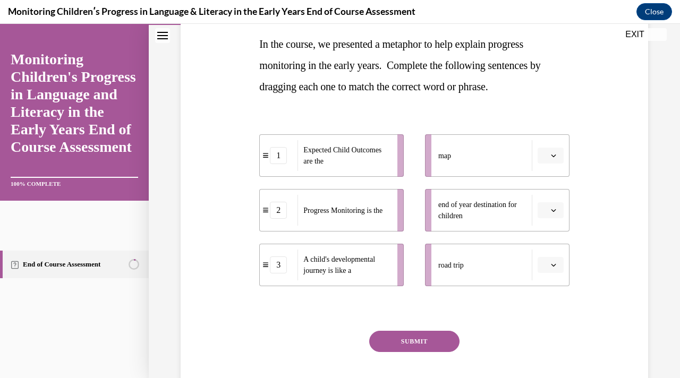
scroll to position [173, 0]
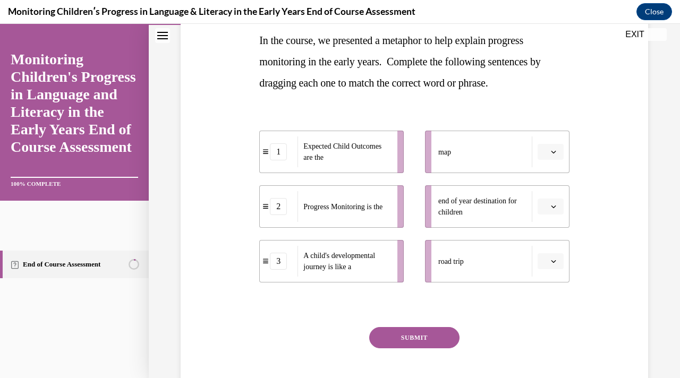
click at [554, 151] on icon "button" at bounding box center [553, 151] width 5 height 5
click at [547, 191] on div "1" at bounding box center [549, 197] width 27 height 21
click at [551, 209] on span "button" at bounding box center [553, 206] width 7 height 7
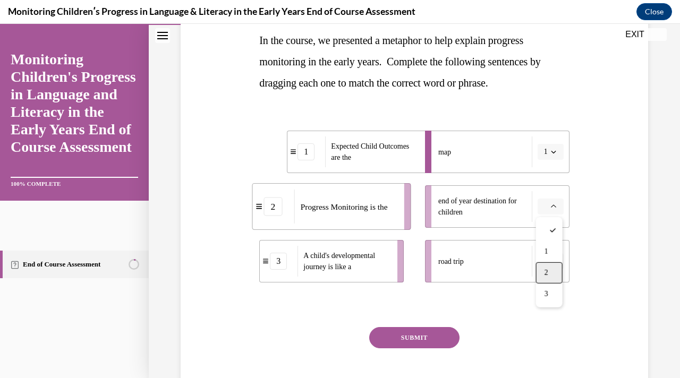
click at [552, 269] on div "2" at bounding box center [549, 273] width 27 height 21
click at [559, 262] on button "button" at bounding box center [551, 262] width 26 height 16
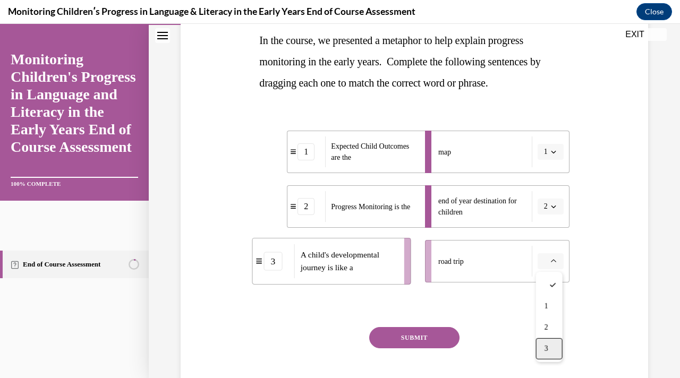
click at [553, 356] on div "3" at bounding box center [549, 349] width 27 height 21
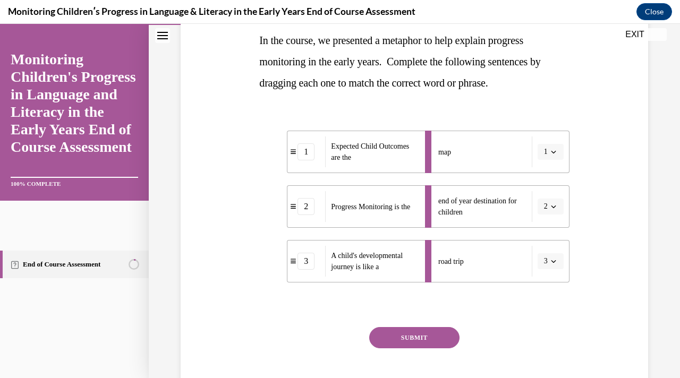
click at [556, 150] on span "button" at bounding box center [553, 151] width 7 height 7
click at [548, 220] on div "2" at bounding box center [547, 218] width 27 height 21
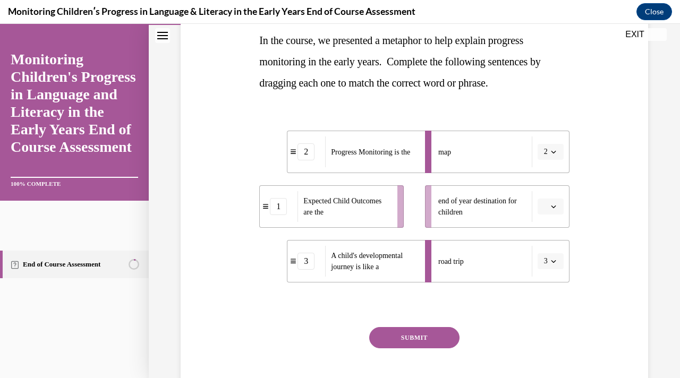
click at [559, 205] on button "button" at bounding box center [551, 207] width 26 height 16
click at [545, 249] on span "1" at bounding box center [547, 252] width 4 height 9
click at [413, 339] on button "SUBMIT" at bounding box center [414, 337] width 90 height 21
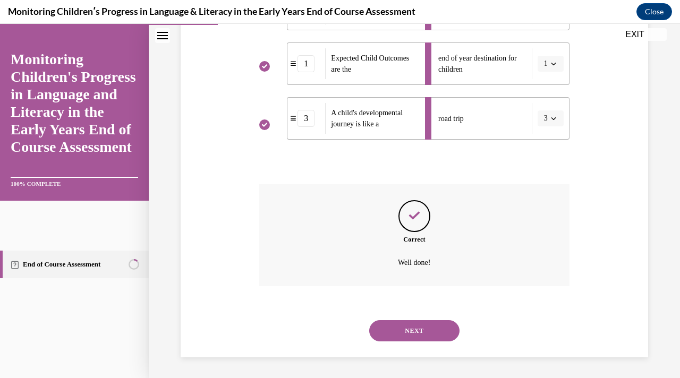
scroll to position [316, 0]
click at [418, 332] on button "NEXT" at bounding box center [414, 330] width 90 height 21
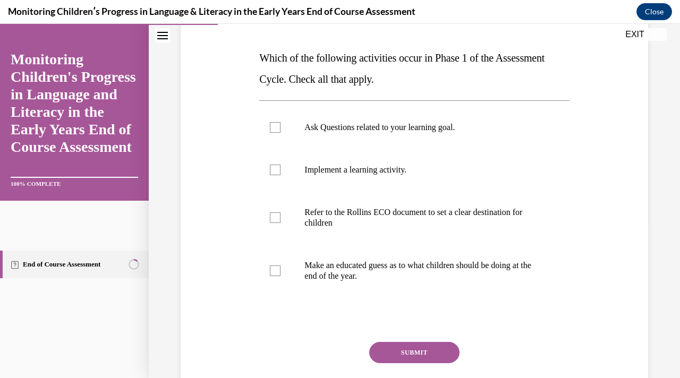
scroll to position [157, 0]
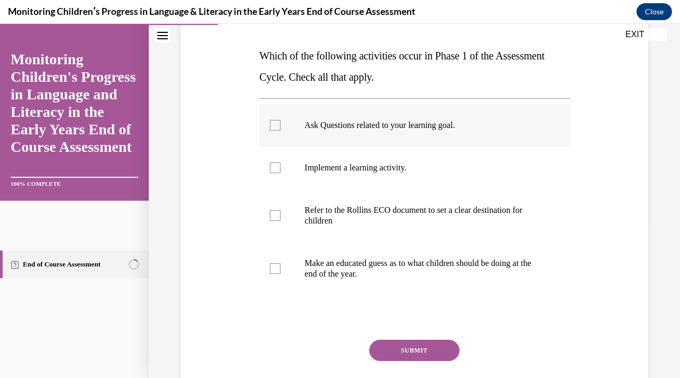
click at [427, 136] on label "Ask Questions related to your learning goal." at bounding box center [414, 125] width 310 height 43
click at [281, 131] on input "Ask Questions related to your learning goal." at bounding box center [275, 125] width 11 height 11
checkbox input "true"
click at [391, 223] on p "Refer to the Rollins ECO document to set a clear destination for children" at bounding box center [424, 215] width 238 height 21
click at [281, 221] on input "Refer to the Rollins ECO document to set a clear destination for children" at bounding box center [275, 215] width 11 height 11
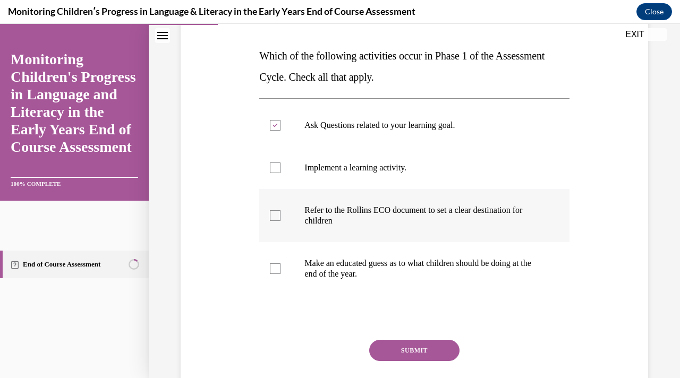
checkbox input "true"
click at [390, 350] on button "SUBMIT" at bounding box center [414, 350] width 90 height 21
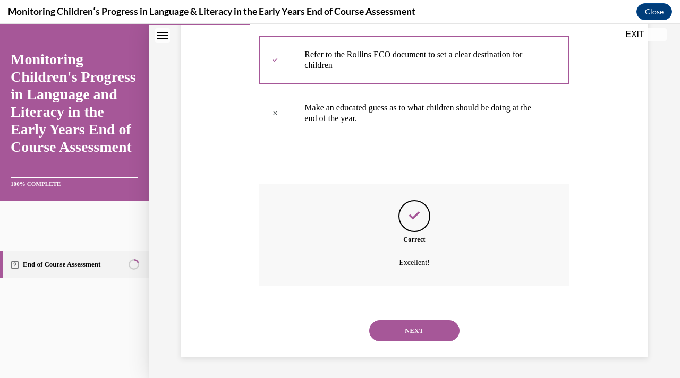
scroll to position [314, 0]
click at [411, 336] on button "NEXT" at bounding box center [414, 330] width 90 height 21
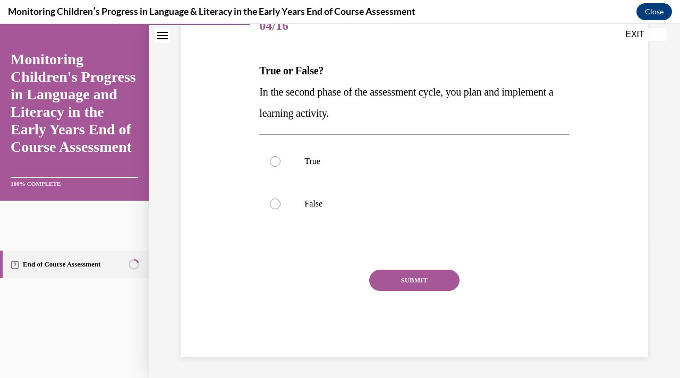
scroll to position [118, 0]
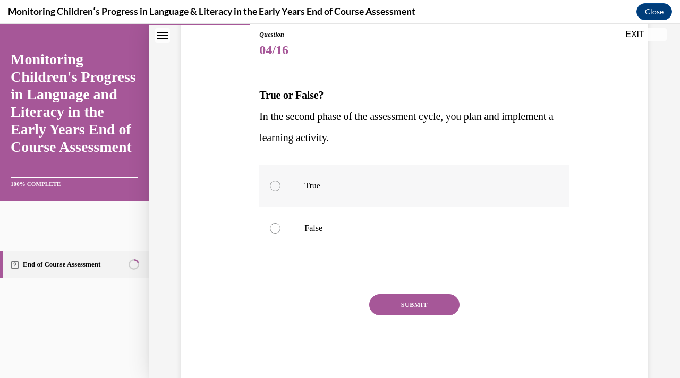
click at [407, 190] on p "True" at bounding box center [424, 186] width 238 height 11
click at [281, 190] on input "True" at bounding box center [275, 186] width 11 height 11
radio input "true"
click at [408, 301] on button "SUBMIT" at bounding box center [414, 304] width 90 height 21
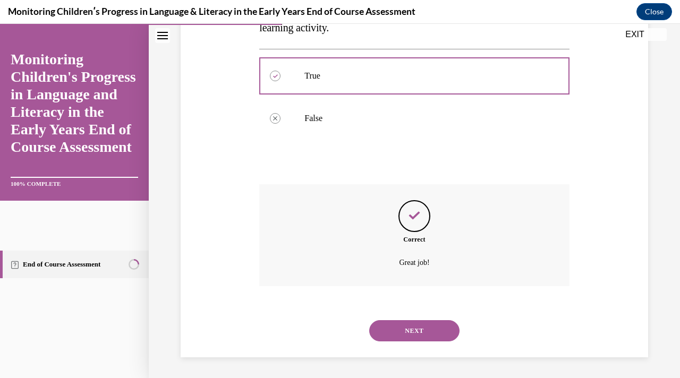
scroll to position [229, 0]
click at [418, 329] on button "NEXT" at bounding box center [414, 330] width 90 height 21
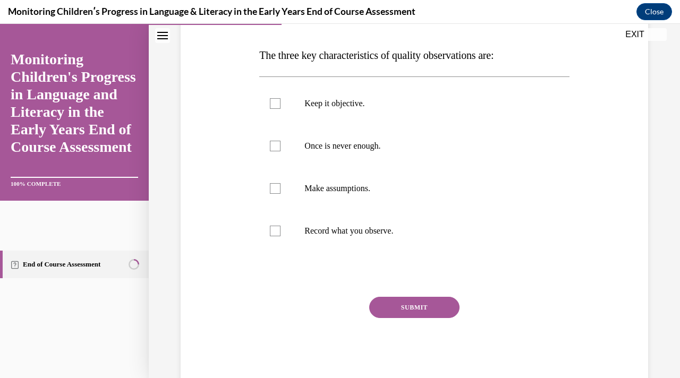
scroll to position [159, 0]
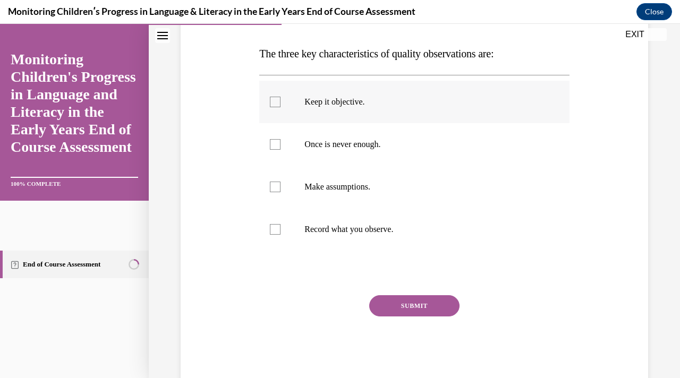
click at [449, 115] on label "Keep it objective." at bounding box center [414, 102] width 310 height 43
click at [281, 107] on input "Keep it objective." at bounding box center [275, 102] width 11 height 11
checkbox input "true"
click at [413, 156] on label "Once is never enough." at bounding box center [414, 144] width 310 height 43
click at [281, 150] on input "Once is never enough." at bounding box center [275, 144] width 11 height 11
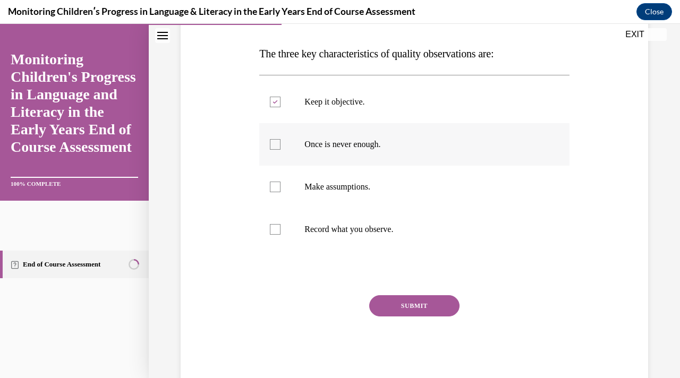
checkbox input "true"
click at [384, 230] on p "Record what you observe." at bounding box center [424, 229] width 238 height 11
click at [281, 230] on input "Record what you observe." at bounding box center [275, 229] width 11 height 11
checkbox input "true"
click at [401, 313] on button "SUBMIT" at bounding box center [414, 306] width 90 height 21
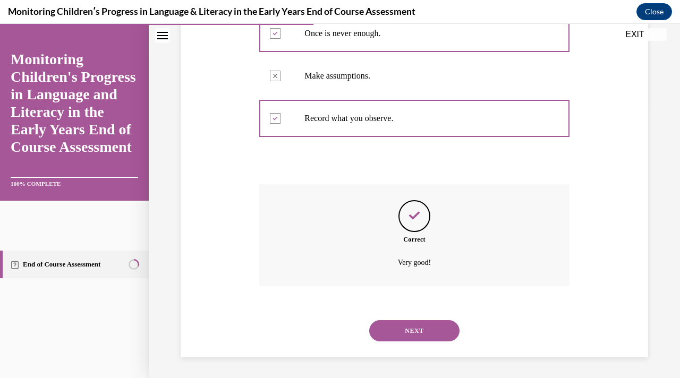
scroll to position [271, 0]
click at [406, 338] on button "NEXT" at bounding box center [414, 330] width 90 height 21
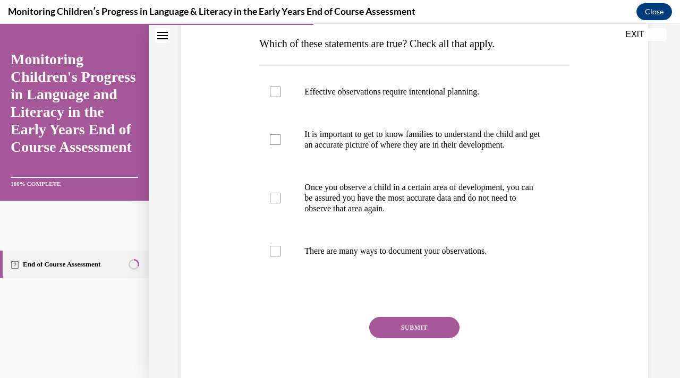
scroll to position [164, 0]
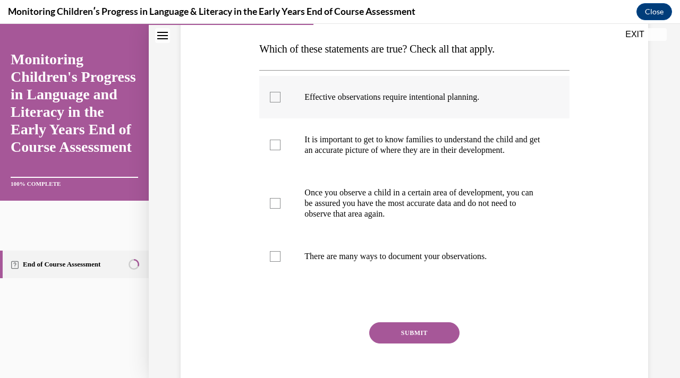
click at [502, 94] on p "Effective observations require intentional planning." at bounding box center [424, 97] width 238 height 11
click at [281, 94] on input "Effective observations require intentional planning." at bounding box center [275, 97] width 11 height 11
checkbox input "true"
click at [469, 150] on p "It is important to get to know families to understand the child and get an accu…" at bounding box center [424, 144] width 238 height 21
click at [281, 150] on input "It is important to get to know families to understand the child and get an accu…" at bounding box center [275, 145] width 11 height 11
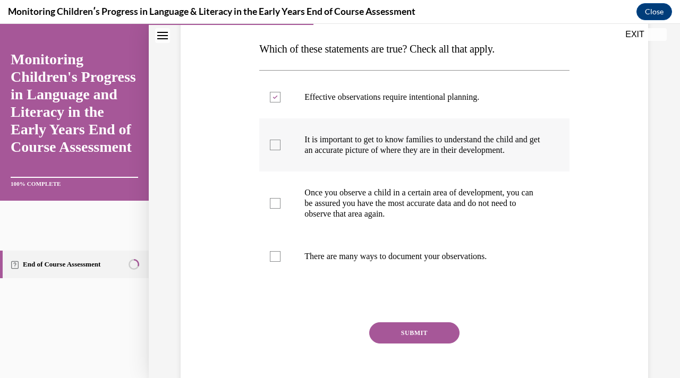
checkbox input "true"
click at [383, 278] on label "There are many ways to document your observations." at bounding box center [414, 256] width 310 height 43
click at [281, 262] on input "There are many ways to document your observations." at bounding box center [275, 256] width 11 height 11
checkbox input "true"
click at [400, 342] on button "SUBMIT" at bounding box center [414, 333] width 90 height 21
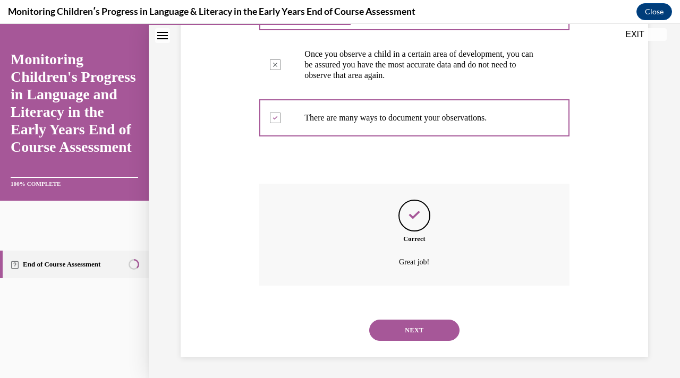
scroll to position [314, 0]
click at [419, 335] on button "NEXT" at bounding box center [414, 330] width 90 height 21
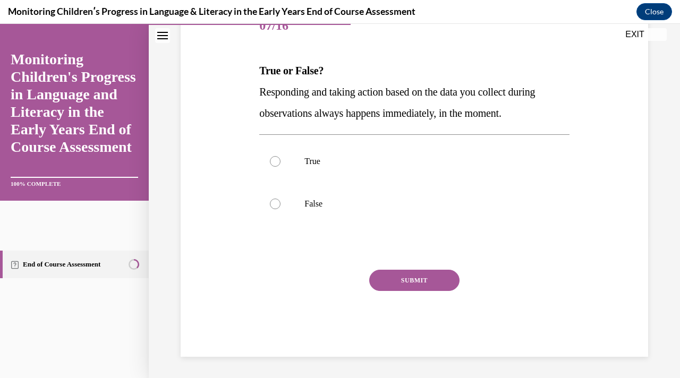
scroll to position [118, 0]
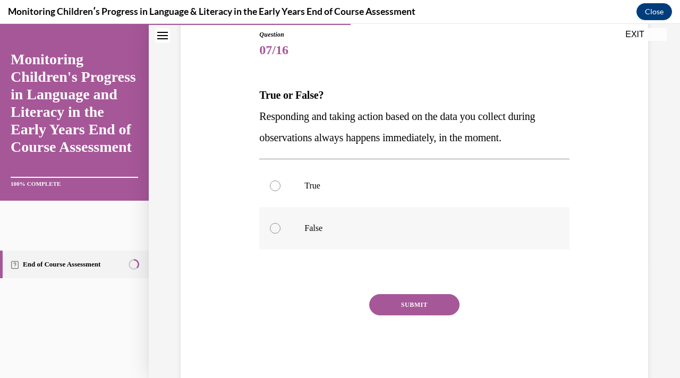
click at [395, 225] on p "False" at bounding box center [424, 228] width 238 height 11
click at [281, 225] on input "False" at bounding box center [275, 228] width 11 height 11
radio input "true"
click at [387, 306] on button "SUBMIT" at bounding box center [414, 304] width 90 height 21
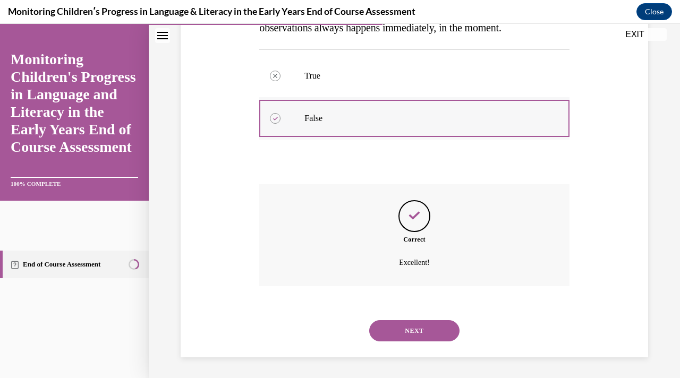
scroll to position [229, 0]
click at [417, 330] on button "NEXT" at bounding box center [414, 330] width 90 height 21
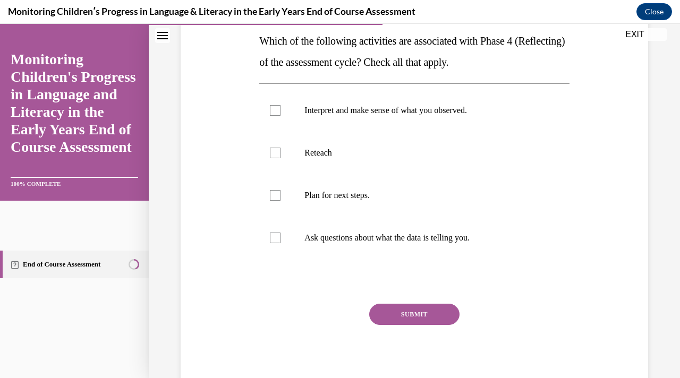
scroll to position [172, 0]
click at [423, 198] on p "Plan for next steps." at bounding box center [424, 196] width 238 height 11
click at [281, 198] on input "Plan for next steps." at bounding box center [275, 196] width 11 height 11
checkbox input "true"
click at [452, 124] on label "Interpret and make sense of what you observed." at bounding box center [414, 111] width 310 height 43
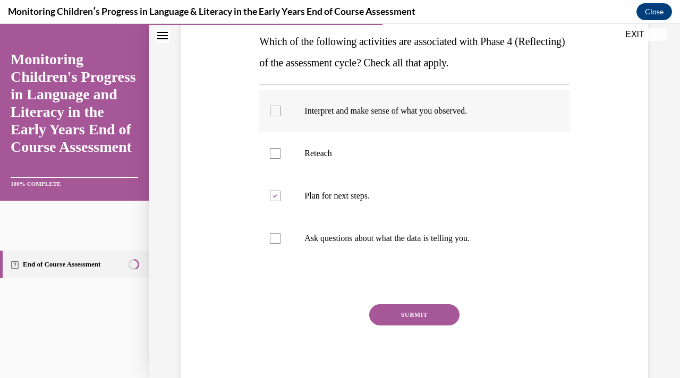
click at [281, 116] on input "Interpret and make sense of what you observed." at bounding box center [275, 111] width 11 height 11
checkbox input "true"
click at [401, 319] on button "SUBMIT" at bounding box center [414, 315] width 90 height 21
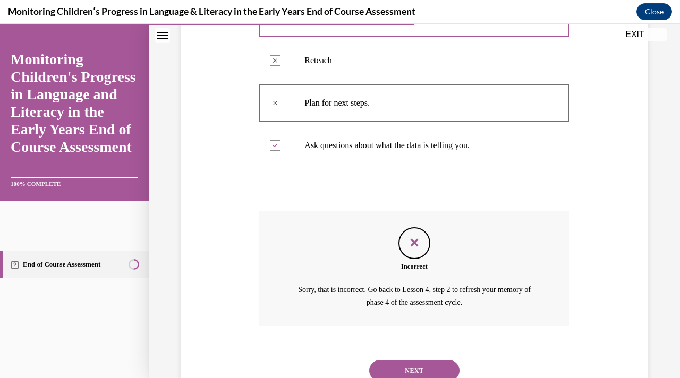
scroll to position [305, 0]
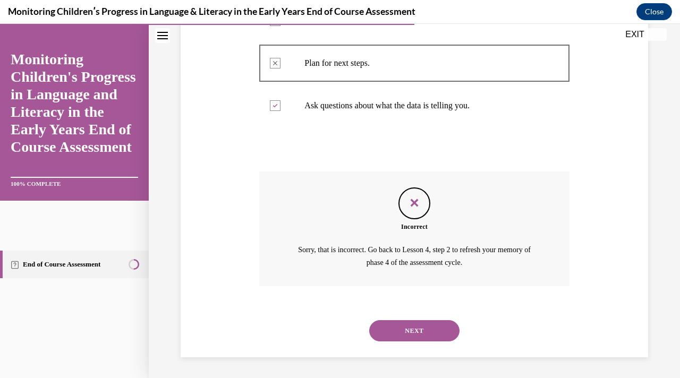
click at [412, 333] on button "NEXT" at bounding box center [414, 330] width 90 height 21
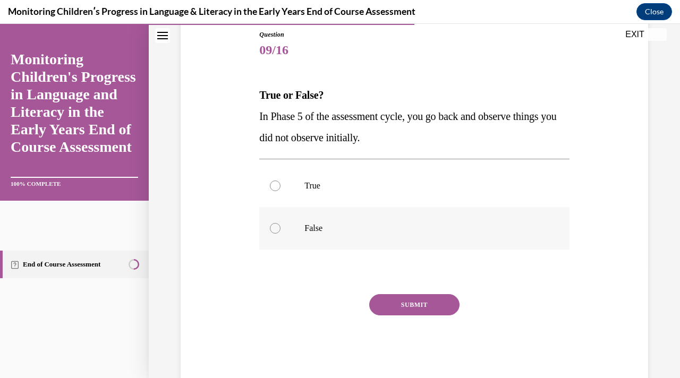
click at [468, 233] on p "False" at bounding box center [424, 228] width 238 height 11
click at [281, 233] on input "False" at bounding box center [275, 228] width 11 height 11
radio input "true"
click at [414, 306] on button "SUBMIT" at bounding box center [414, 304] width 90 height 21
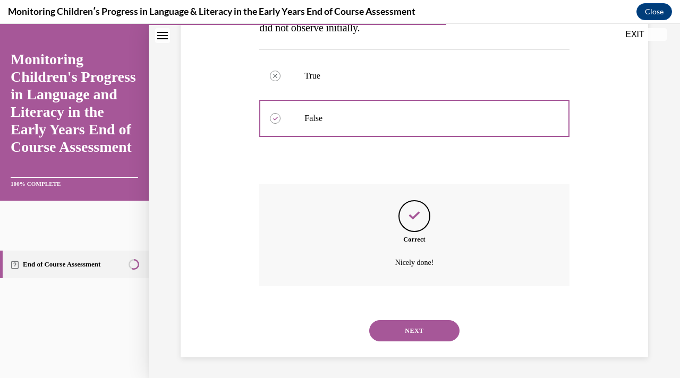
scroll to position [229, 0]
click at [411, 328] on button "NEXT" at bounding box center [414, 330] width 90 height 21
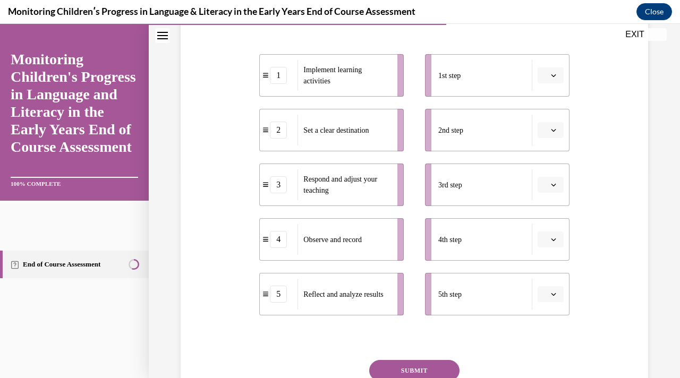
scroll to position [202, 0]
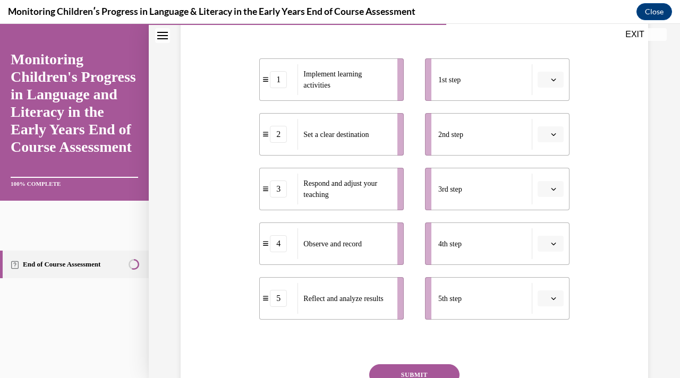
click at [554, 77] on icon "button" at bounding box center [553, 79] width 5 height 5
click at [547, 140] on div "2" at bounding box center [549, 145] width 27 height 21
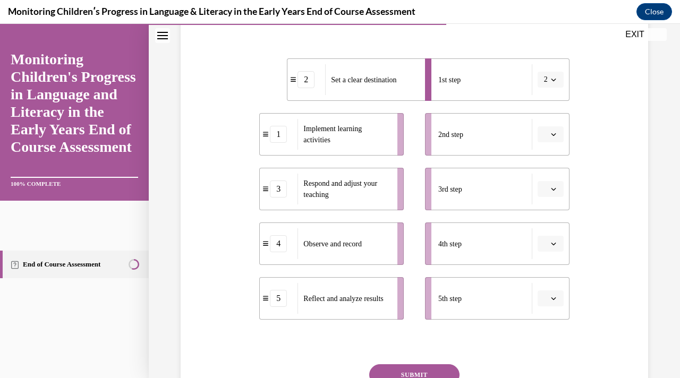
click at [559, 136] on button "button" at bounding box center [551, 134] width 26 height 16
click at [553, 176] on div "1" at bounding box center [549, 178] width 27 height 21
click at [555, 190] on icon "button" at bounding box center [553, 189] width 5 height 5
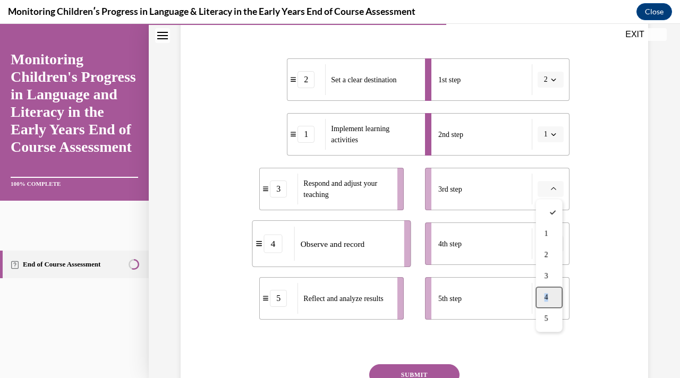
click at [550, 293] on div "4" at bounding box center [549, 297] width 27 height 21
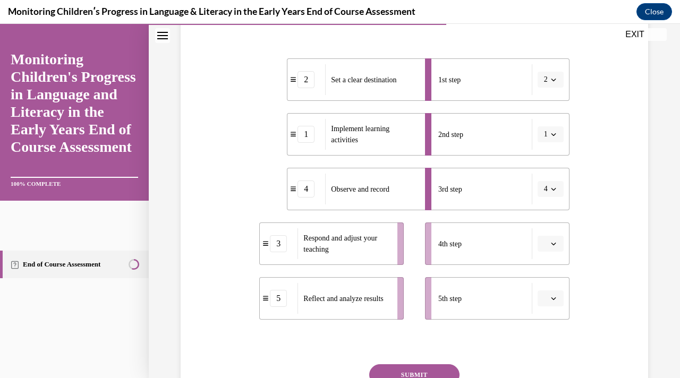
click at [552, 246] on icon "button" at bounding box center [553, 243] width 5 height 5
click at [552, 215] on div "5" at bounding box center [549, 219] width 27 height 21
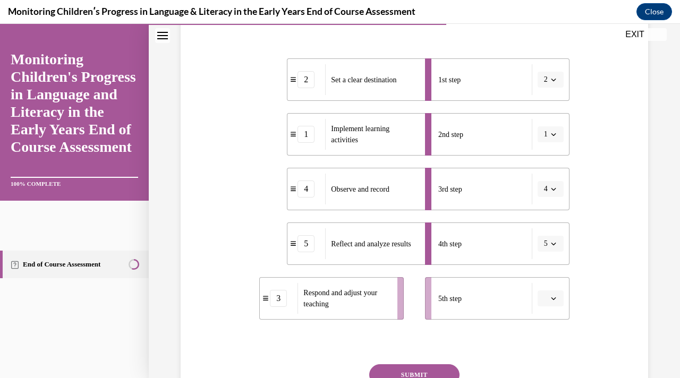
click at [559, 300] on button "button" at bounding box center [551, 299] width 26 height 16
click at [556, 225] on div "3" at bounding box center [549, 232] width 27 height 21
click at [410, 376] on button "SUBMIT" at bounding box center [414, 375] width 90 height 21
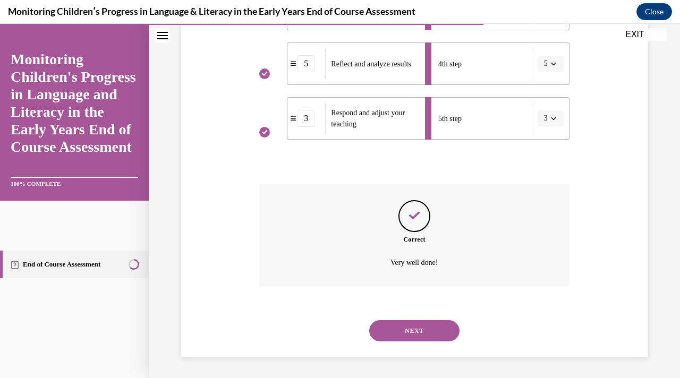
scroll to position [383, 0]
click at [424, 322] on button "NEXT" at bounding box center [414, 330] width 90 height 21
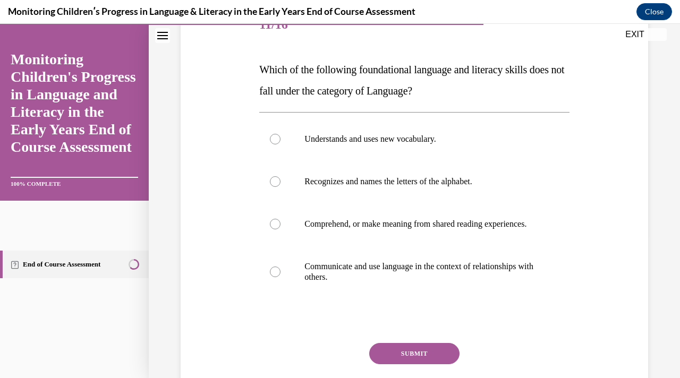
scroll to position [162, 0]
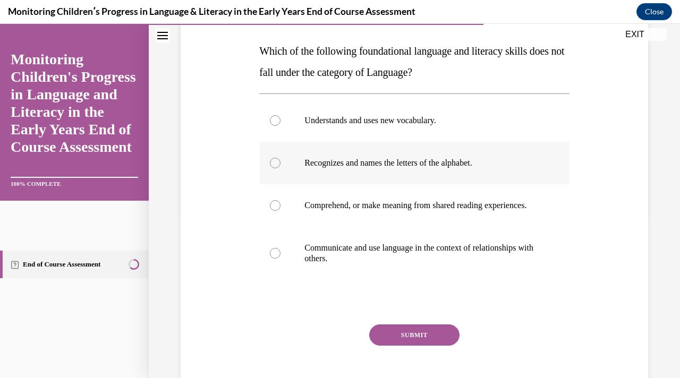
click at [475, 173] on label "Recognizes and names the letters of the alphabet." at bounding box center [414, 163] width 310 height 43
click at [281, 168] on input "Recognizes and names the letters of the alphabet." at bounding box center [275, 163] width 11 height 11
radio input "true"
click at [450, 211] on p "Comprehend, or make meaning from shared reading experiences." at bounding box center [424, 205] width 238 height 11
click at [281, 211] on input "Comprehend, or make meaning from shared reading experiences." at bounding box center [275, 205] width 11 height 11
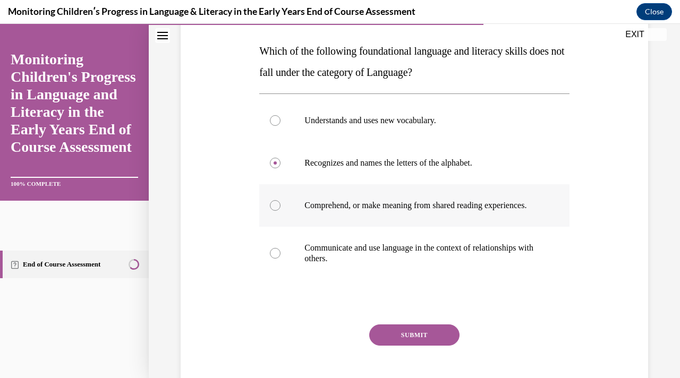
radio input "true"
click at [466, 147] on label "Recognizes and names the letters of the alphabet." at bounding box center [414, 163] width 310 height 43
click at [281, 158] on input "Recognizes and names the letters of the alphabet." at bounding box center [275, 163] width 11 height 11
radio input "true"
click at [406, 346] on button "SUBMIT" at bounding box center [414, 335] width 90 height 21
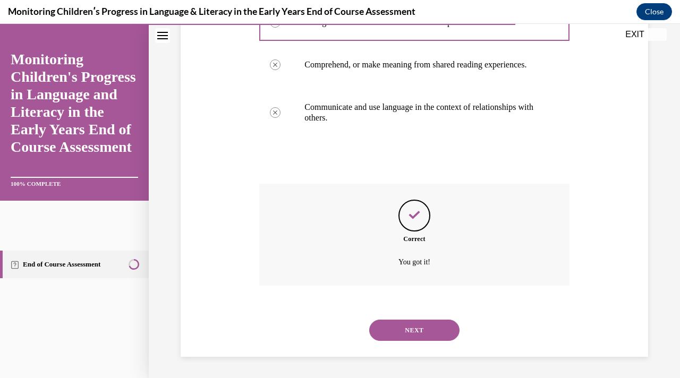
scroll to position [314, 0]
click at [419, 333] on button "NEXT" at bounding box center [414, 330] width 90 height 21
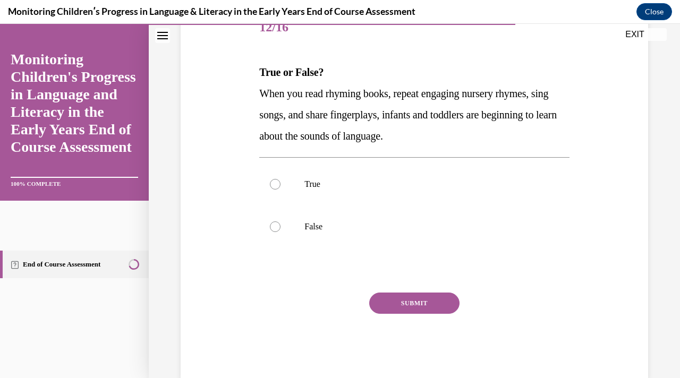
scroll to position [132, 0]
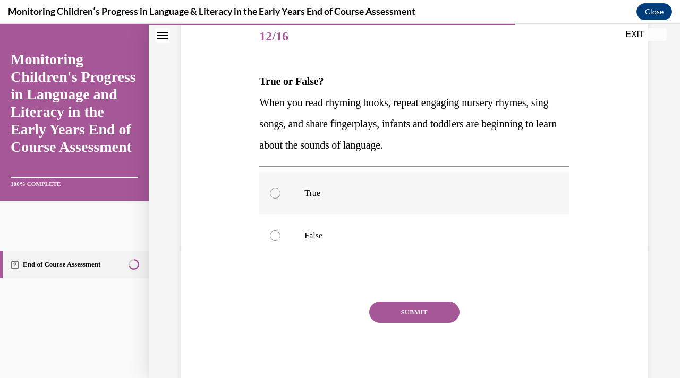
click at [465, 182] on label "True" at bounding box center [414, 193] width 310 height 43
click at [281, 188] on input "True" at bounding box center [275, 193] width 11 height 11
radio input "true"
click at [416, 314] on button "SUBMIT" at bounding box center [414, 312] width 90 height 21
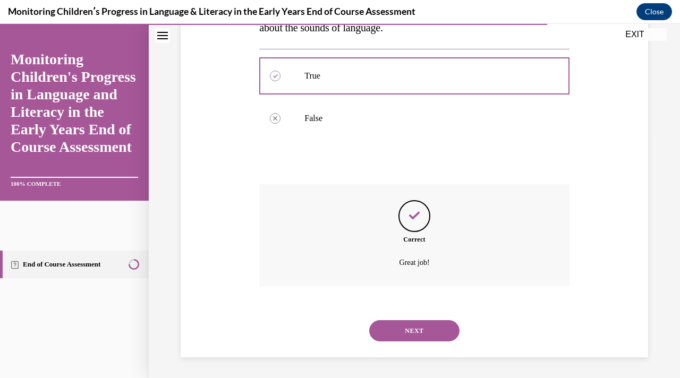
scroll to position [250, 0]
click at [417, 324] on button "NEXT" at bounding box center [414, 330] width 90 height 21
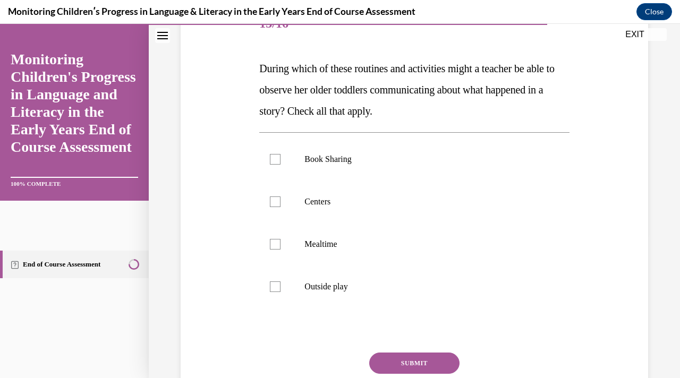
scroll to position [160, 0]
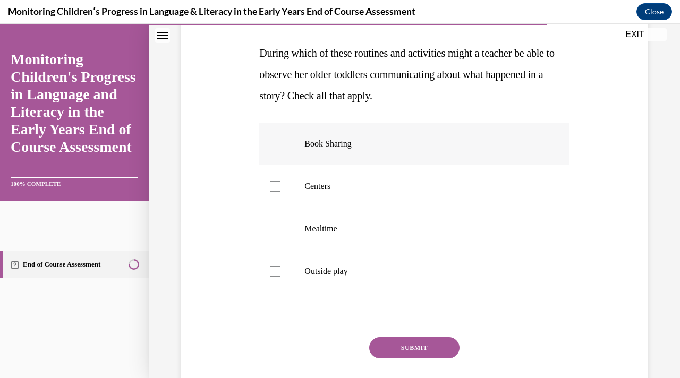
click at [444, 141] on p "Book Sharing" at bounding box center [424, 144] width 238 height 11
click at [281, 141] on input "Book Sharing" at bounding box center [275, 144] width 11 height 11
checkbox input "true"
click at [417, 191] on p "Centers" at bounding box center [424, 186] width 238 height 11
click at [281, 191] on input "Centers" at bounding box center [275, 186] width 11 height 11
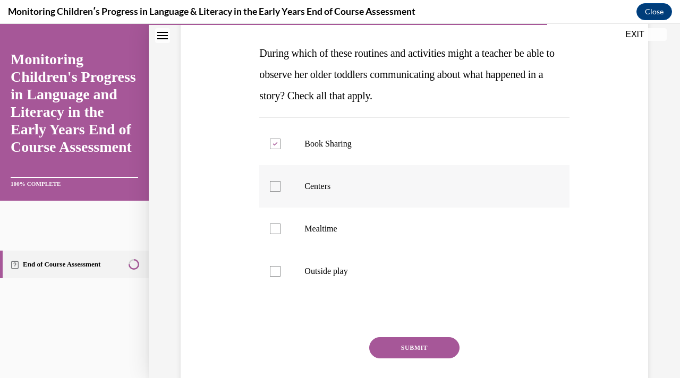
checkbox input "true"
click at [400, 236] on label "Mealtime" at bounding box center [414, 229] width 310 height 43
click at [281, 234] on input "Mealtime" at bounding box center [275, 229] width 11 height 11
checkbox input "true"
click at [399, 345] on button "SUBMIT" at bounding box center [414, 347] width 90 height 21
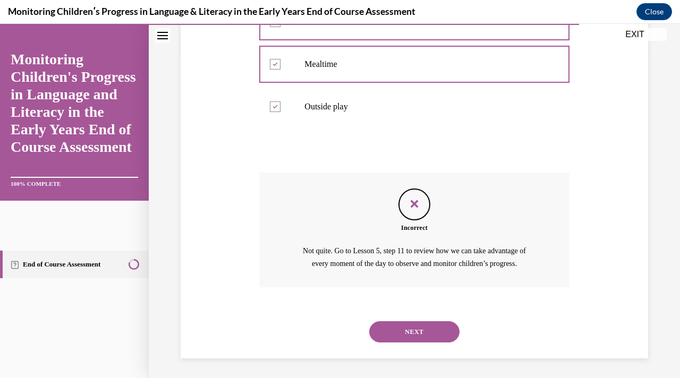
scroll to position [326, 0]
click at [411, 328] on button "NEXT" at bounding box center [414, 330] width 90 height 21
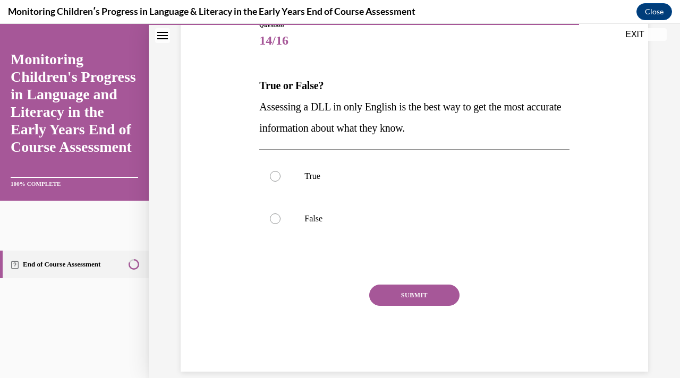
scroll to position [131, 0]
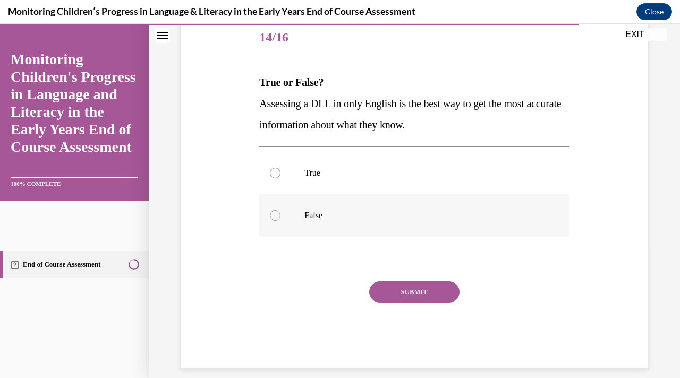
click at [427, 217] on p "False" at bounding box center [424, 215] width 238 height 11
click at [281, 217] on input "False" at bounding box center [275, 215] width 11 height 11
radio input "true"
click at [412, 292] on button "SUBMIT" at bounding box center [414, 292] width 90 height 21
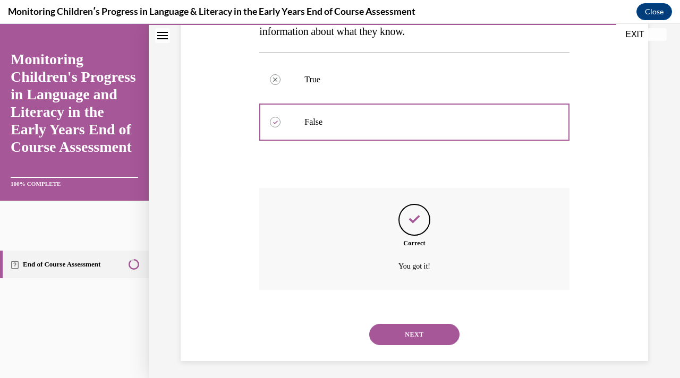
scroll to position [229, 0]
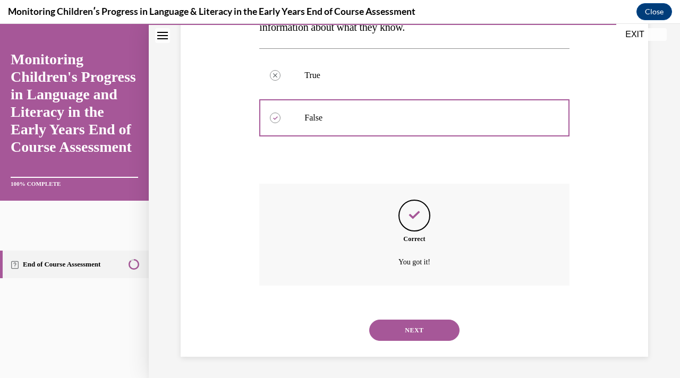
click at [412, 327] on button "NEXT" at bounding box center [414, 330] width 90 height 21
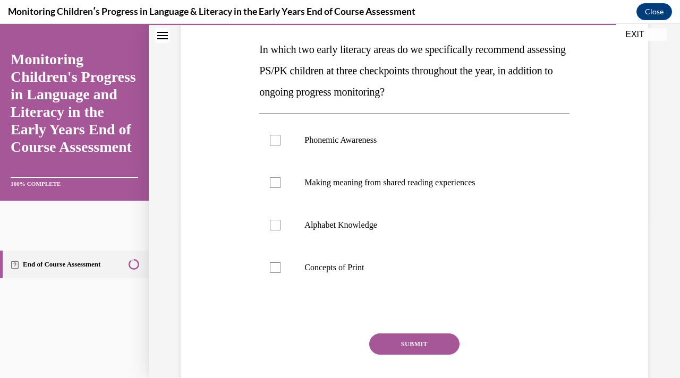
scroll to position [165, 0]
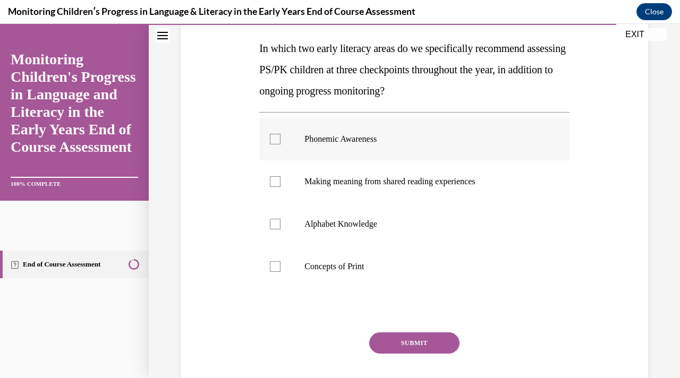
click at [525, 130] on label "Phonemic Awareness" at bounding box center [414, 139] width 310 height 43
click at [281, 134] on input "Phonemic Awareness" at bounding box center [275, 139] width 11 height 11
checkbox input "true"
click at [460, 227] on p "Alphabet Knowledge" at bounding box center [424, 224] width 238 height 11
click at [281, 227] on input "Alphabet Knowledge" at bounding box center [275, 224] width 11 height 11
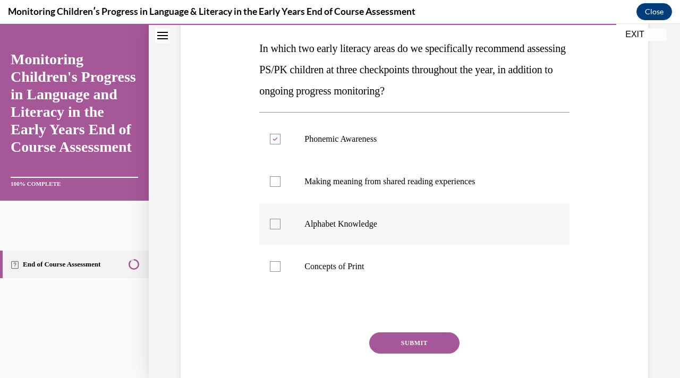
checkbox input "true"
click at [400, 340] on button "SUBMIT" at bounding box center [414, 343] width 90 height 21
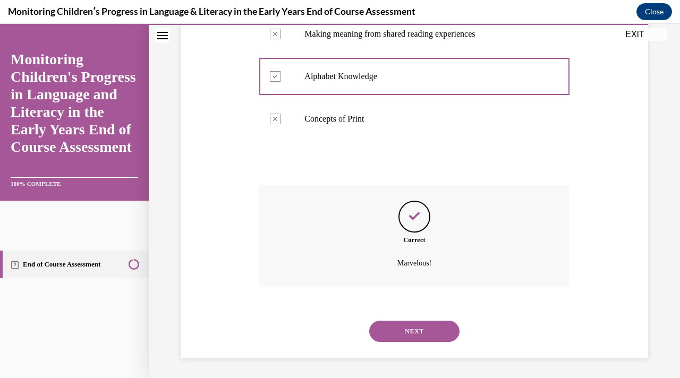
scroll to position [314, 0]
click at [414, 333] on button "NEXT" at bounding box center [414, 330] width 90 height 21
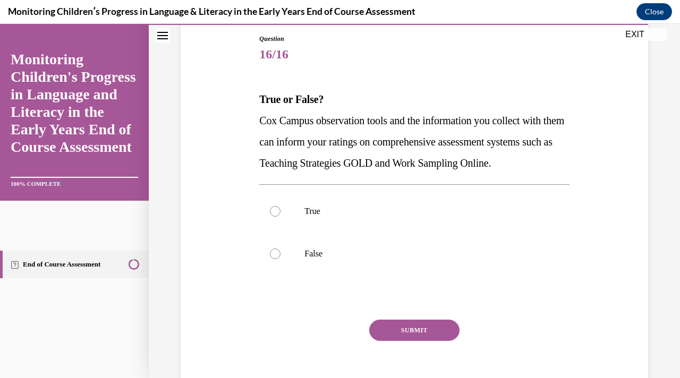
scroll to position [120, 0]
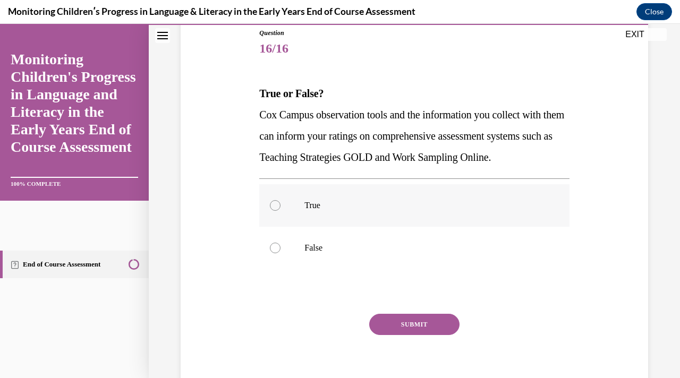
click at [432, 211] on p "True" at bounding box center [424, 205] width 238 height 11
click at [281, 211] on input "True" at bounding box center [275, 205] width 11 height 11
radio input "true"
click at [410, 335] on button "SUBMIT" at bounding box center [414, 324] width 90 height 21
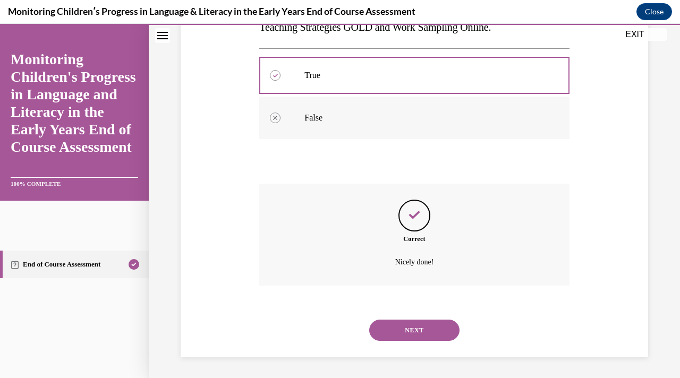
scroll to position [271, 0]
click at [429, 326] on button "NEXT" at bounding box center [414, 330] width 90 height 21
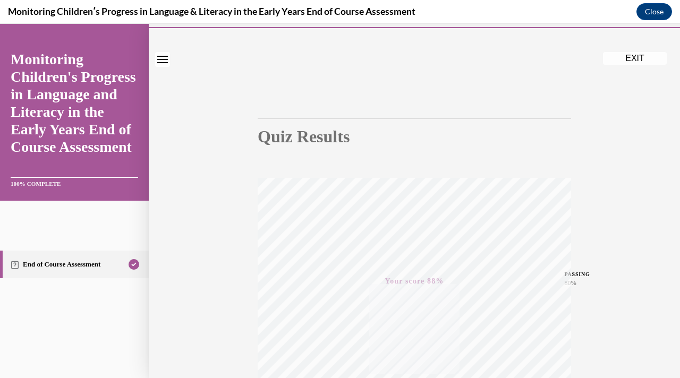
scroll to position [9, 0]
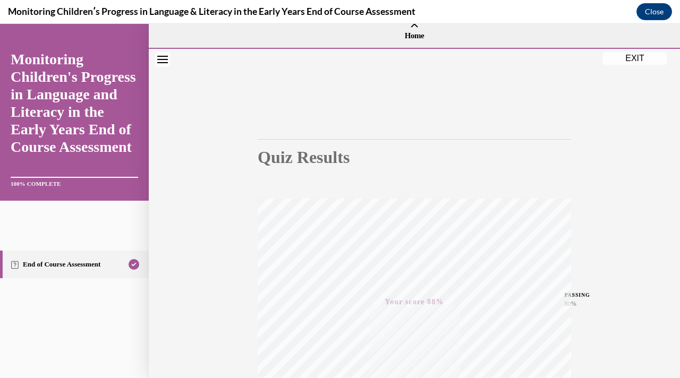
click at [630, 65] on div "Quiz Results PASSING 80% Your score 88% Passed PASSING 80% Your score Your scor…" at bounding box center [414, 304] width 531 height 511
click at [630, 62] on button "EXIT" at bounding box center [635, 58] width 64 height 13
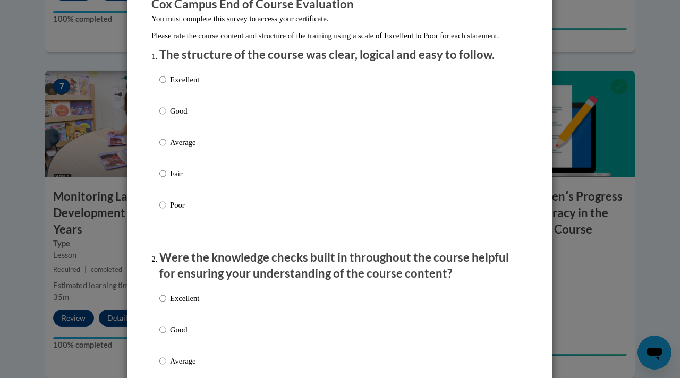
scroll to position [102, 0]
click at [181, 85] on p "Excellent" at bounding box center [184, 79] width 29 height 12
click at [166, 85] on input "Excellent" at bounding box center [162, 79] width 7 height 12
radio input "true"
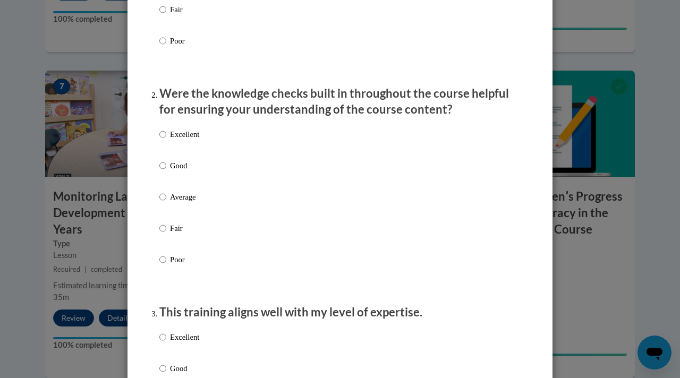
scroll to position [267, 0]
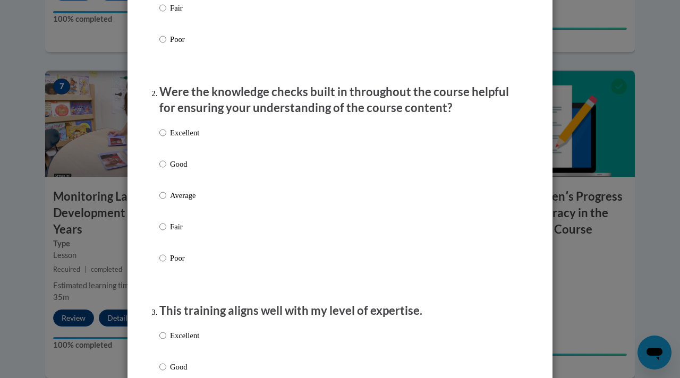
click at [184, 150] on label "Excellent" at bounding box center [179, 141] width 40 height 29
click at [166, 139] on input "Excellent" at bounding box center [162, 133] width 7 height 12
radio input "true"
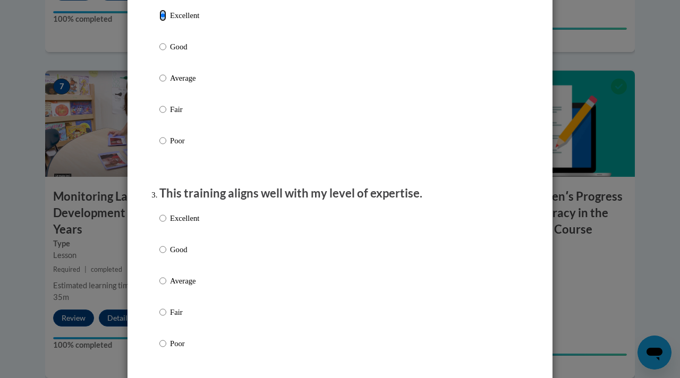
scroll to position [386, 0]
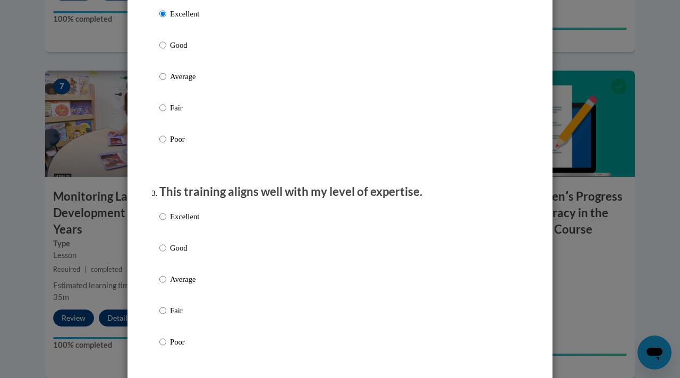
click at [178, 223] on p "Excellent" at bounding box center [184, 217] width 29 height 12
click at [166, 223] on input "Excellent" at bounding box center [162, 217] width 7 height 12
radio input "true"
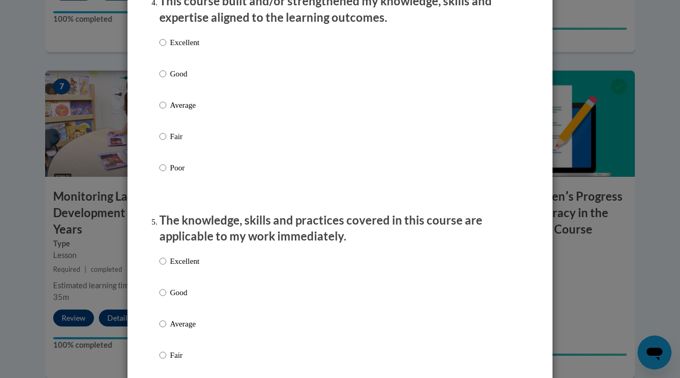
scroll to position [782, 0]
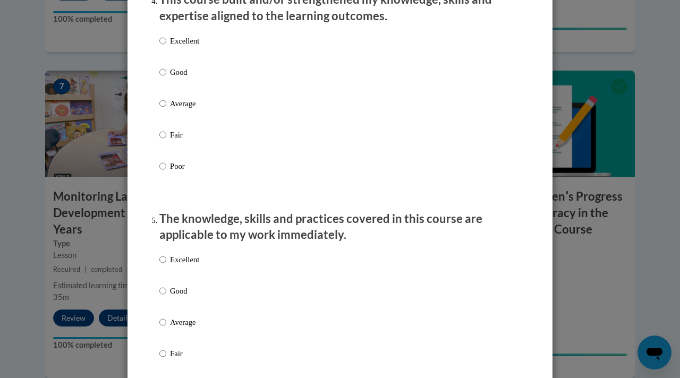
click at [185, 47] on p "Excellent" at bounding box center [184, 41] width 29 height 12
click at [166, 47] on input "Excellent" at bounding box center [162, 41] width 7 height 12
radio input "true"
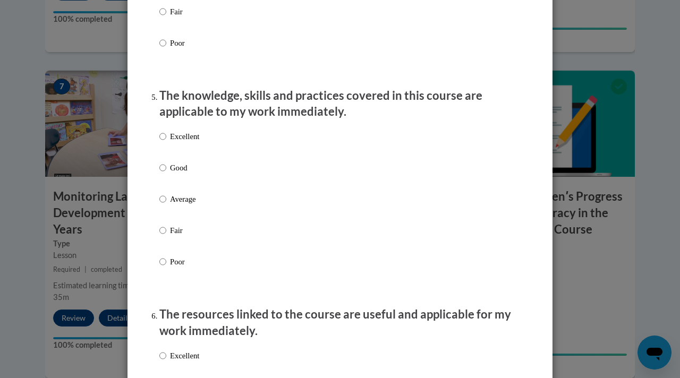
scroll to position [932, 0]
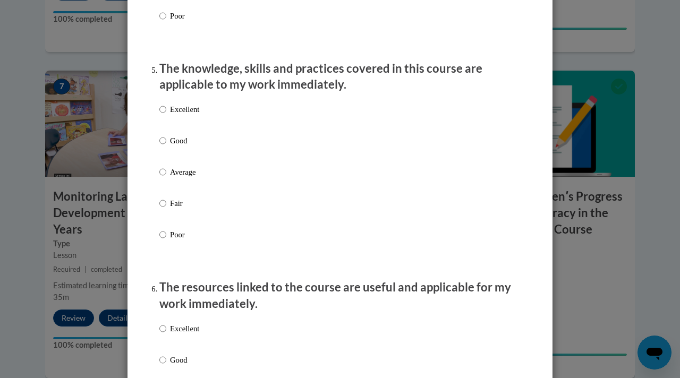
click at [167, 121] on label "Excellent" at bounding box center [179, 118] width 40 height 29
click at [166, 115] on input "Excellent" at bounding box center [162, 110] width 7 height 12
radio input "true"
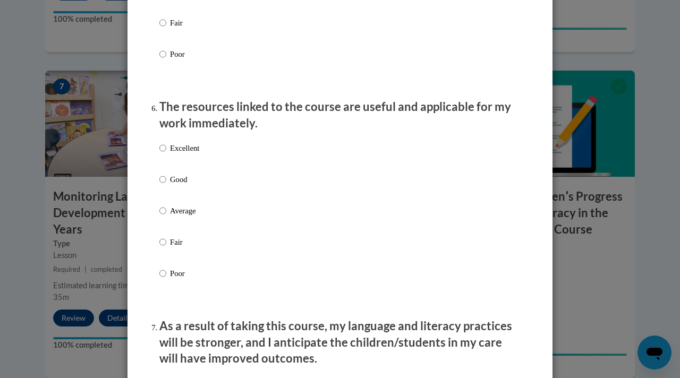
scroll to position [1115, 0]
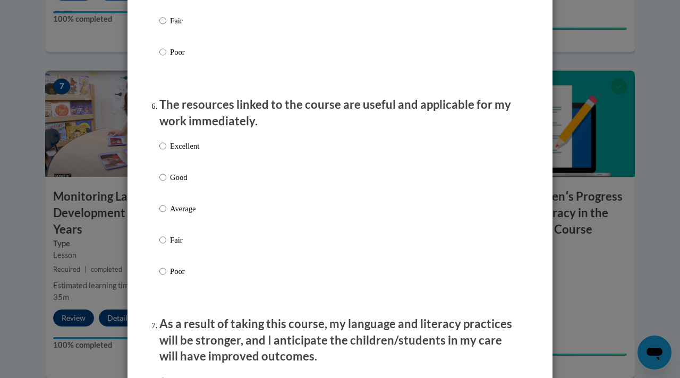
click at [172, 164] on label "Excellent" at bounding box center [179, 154] width 40 height 29
click at [166, 152] on input "Excellent" at bounding box center [162, 146] width 7 height 12
radio input "true"
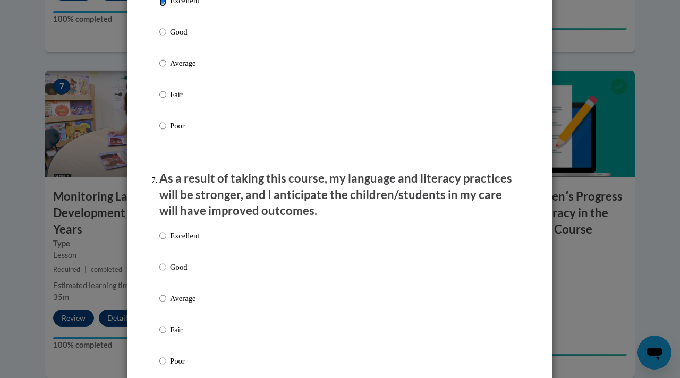
scroll to position [1271, 0]
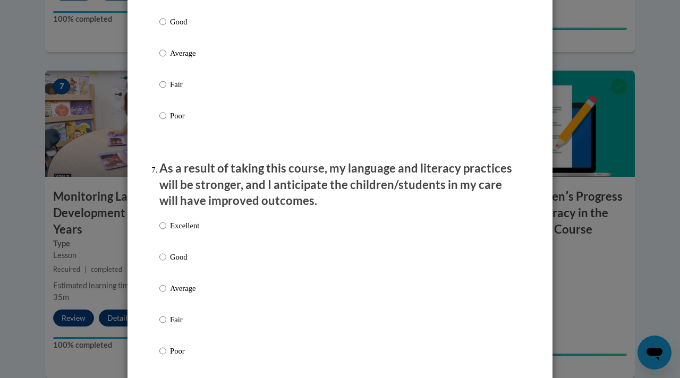
click at [178, 231] on p "Excellent" at bounding box center [184, 226] width 29 height 12
click at [166, 231] on input "Excellent" at bounding box center [162, 226] width 7 height 12
radio input "true"
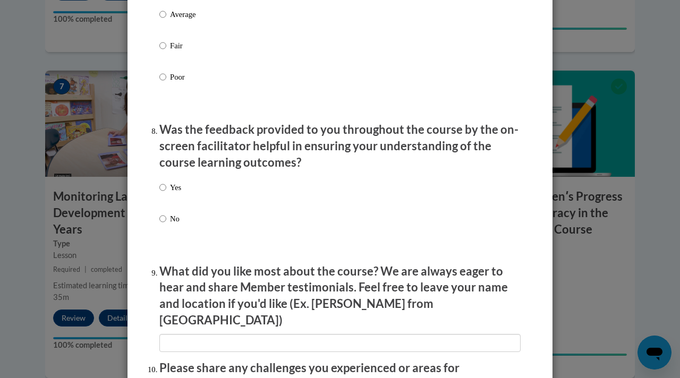
scroll to position [1546, 0]
click at [171, 193] on p "Yes" at bounding box center [175, 187] width 11 height 12
click at [166, 193] on input "Yes" at bounding box center [162, 187] width 7 height 12
radio input "true"
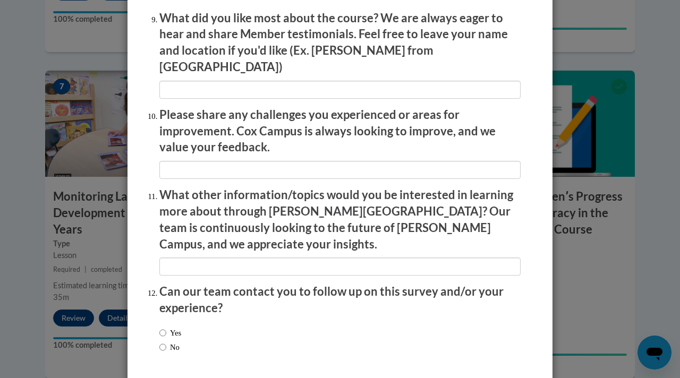
scroll to position [1833, 0]
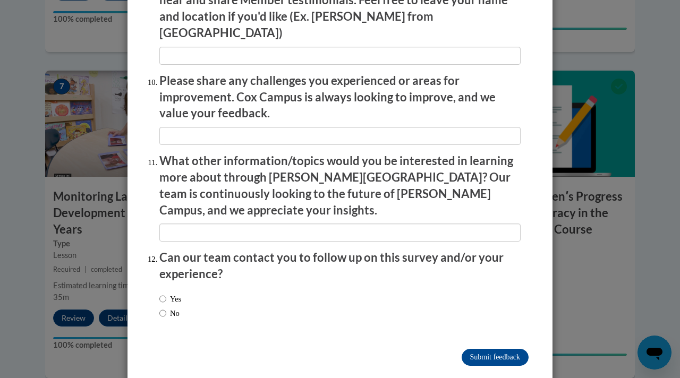
click at [167, 293] on label "Yes" at bounding box center [170, 299] width 22 height 12
click at [166, 293] on input "Yes" at bounding box center [162, 299] width 7 height 12
radio input "true"
click at [485, 349] on input "Submit feedback" at bounding box center [495, 357] width 67 height 17
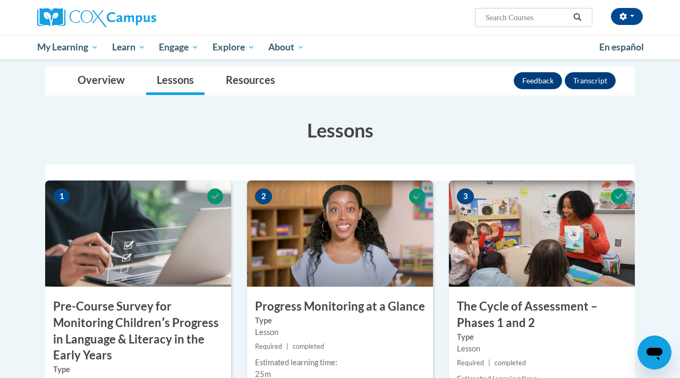
scroll to position [128, 0]
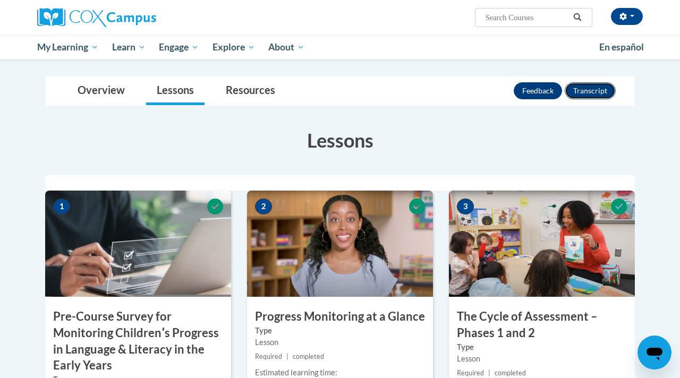
click at [597, 95] on button "Transcript" at bounding box center [590, 90] width 51 height 17
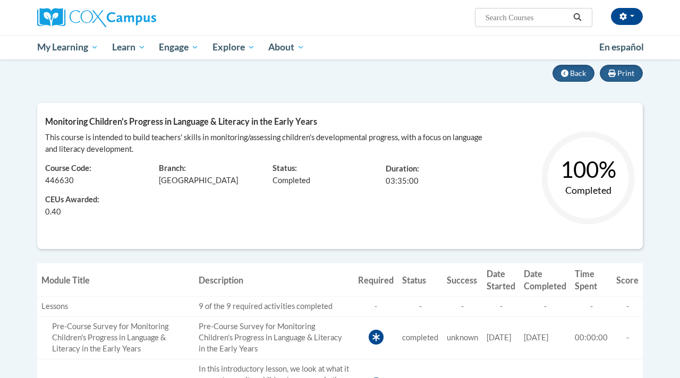
scroll to position [94, 0]
click at [572, 72] on span "Back" at bounding box center [578, 72] width 16 height 9
